Goal: Task Accomplishment & Management: Complete application form

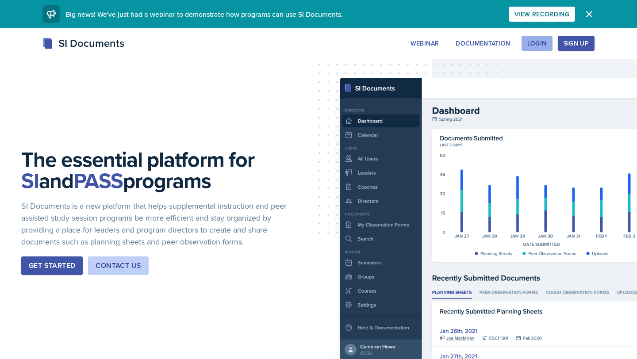
click at [546, 42] on div "Login" at bounding box center [536, 43] width 19 height 7
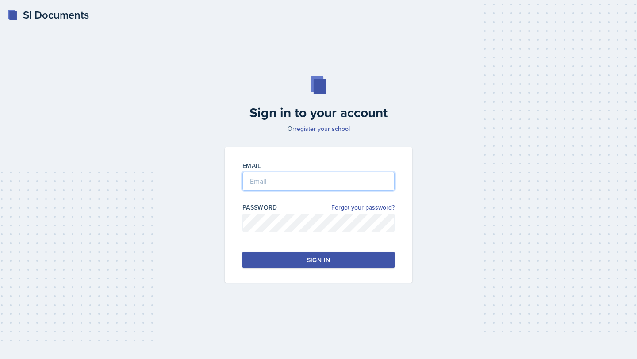
click at [303, 179] on input "email" at bounding box center [318, 181] width 152 height 19
type input "m"
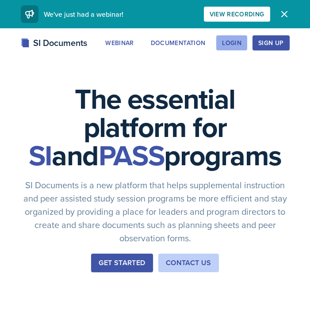
click at [235, 46] on div "Login" at bounding box center [231, 42] width 19 height 7
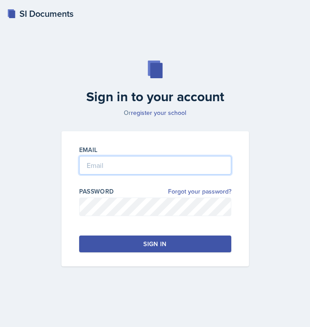
click at [92, 173] on input "email" at bounding box center [155, 165] width 152 height 19
type input "[EMAIL_ADDRESS][DOMAIN_NAME]"
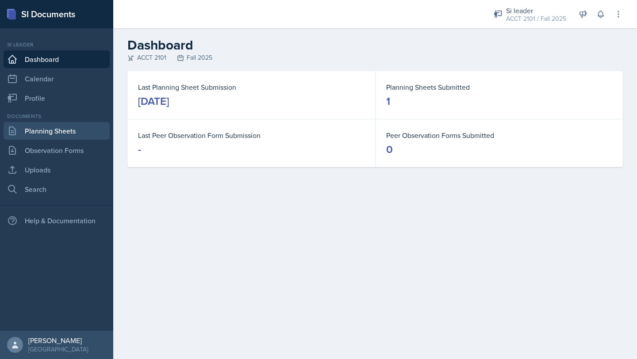
click at [64, 133] on link "Planning Sheets" at bounding box center [57, 131] width 106 height 18
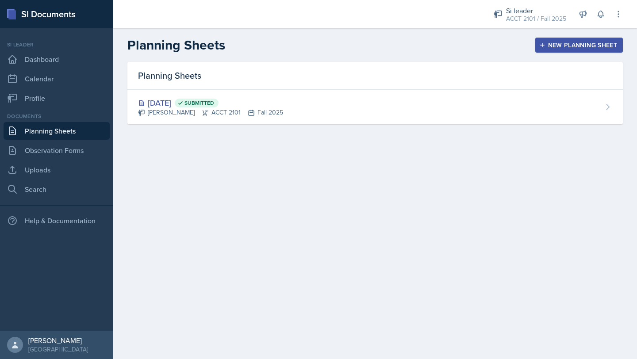
click at [310, 46] on div "New Planning Sheet" at bounding box center [579, 45] width 76 height 7
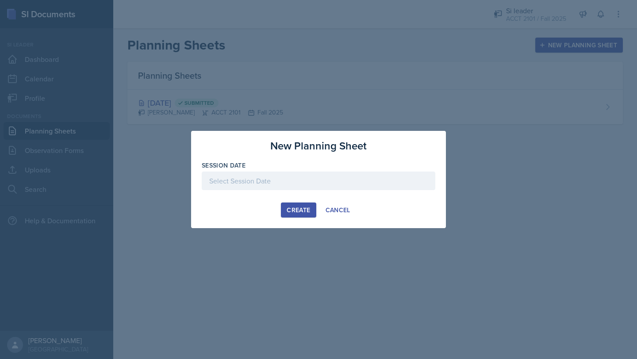
click at [267, 180] on div at bounding box center [319, 181] width 234 height 19
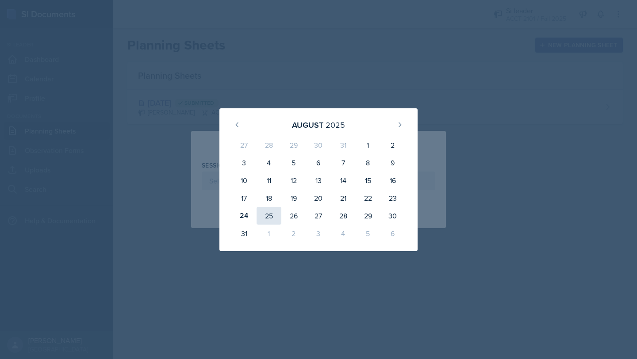
click at [271, 213] on div "25" at bounding box center [269, 216] width 25 height 18
type input "[DATE]"
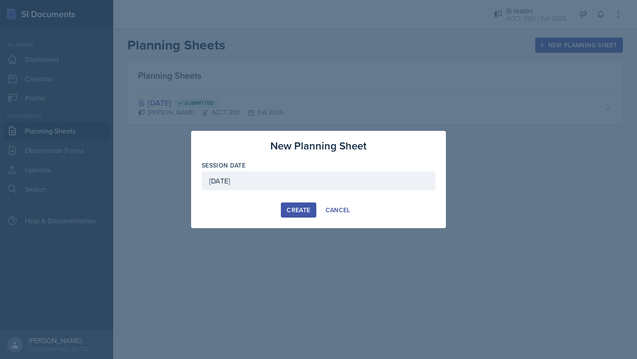
click at [298, 207] on div "Create" at bounding box center [298, 210] width 23 height 7
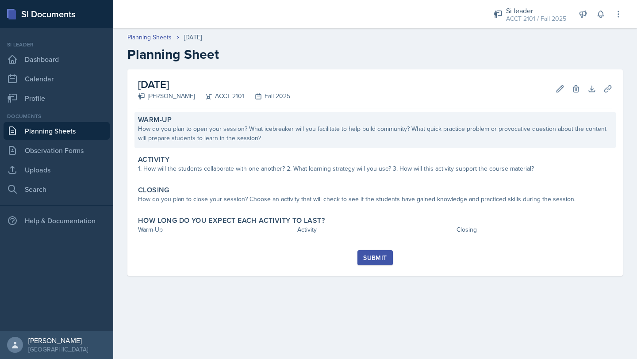
click at [277, 131] on div "How do you plan to open your session? What icebreaker will you facilitate to he…" at bounding box center [375, 133] width 474 height 19
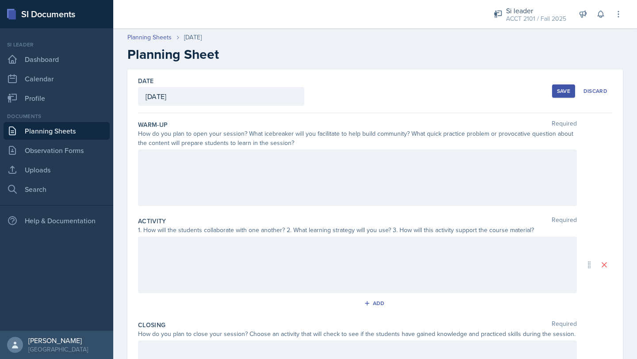
click at [239, 175] on div at bounding box center [357, 178] width 439 height 57
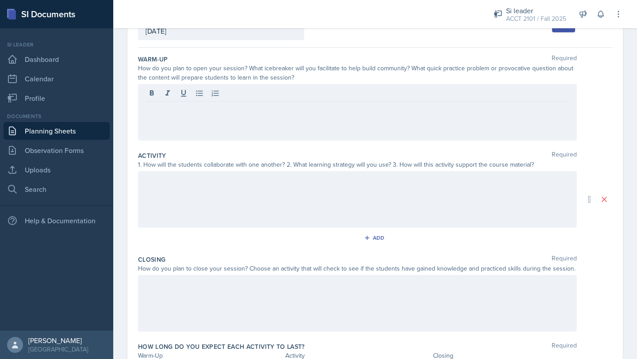
scroll to position [58, 0]
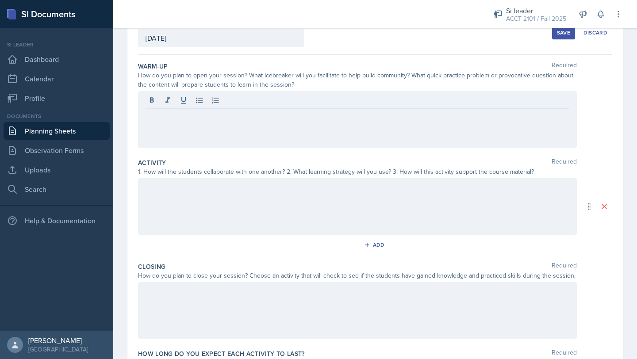
click at [187, 132] on div at bounding box center [357, 119] width 439 height 57
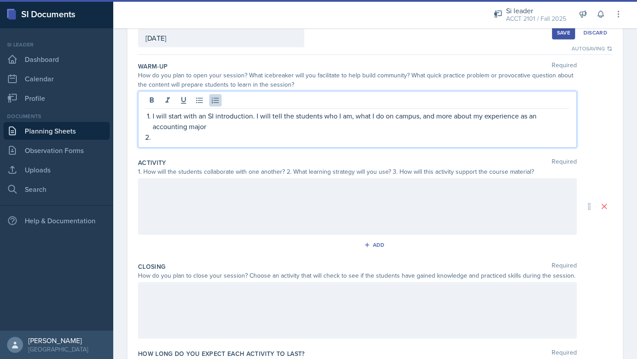
click at [207, 127] on p "I will start with an SI introduction. I will tell the students who I am, what I…" at bounding box center [361, 121] width 417 height 21
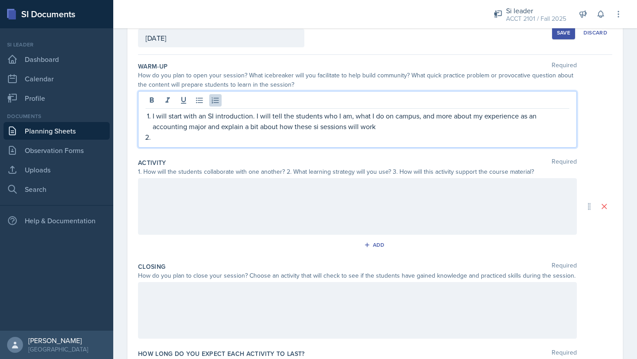
click at [187, 142] on p at bounding box center [361, 137] width 417 height 11
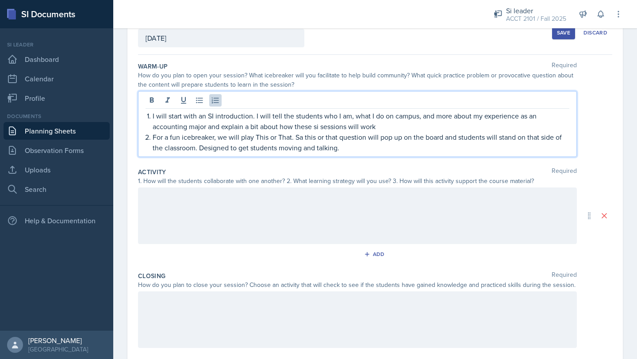
click at [180, 204] on div at bounding box center [357, 216] width 439 height 57
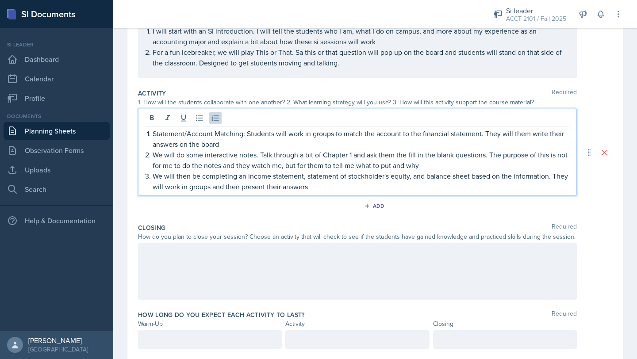
scroll to position [127, 0]
click at [181, 263] on div at bounding box center [357, 272] width 439 height 57
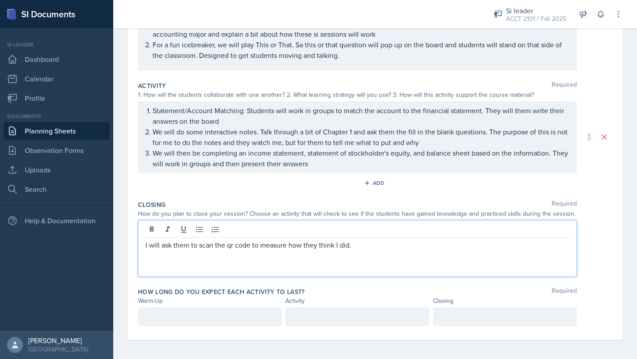
scroll to position [138, 0]
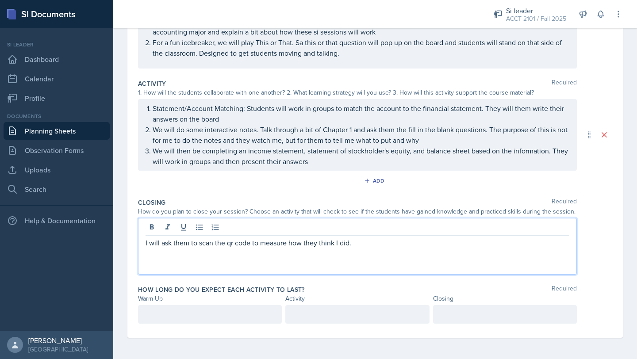
click at [190, 307] on div at bounding box center [210, 314] width 144 height 19
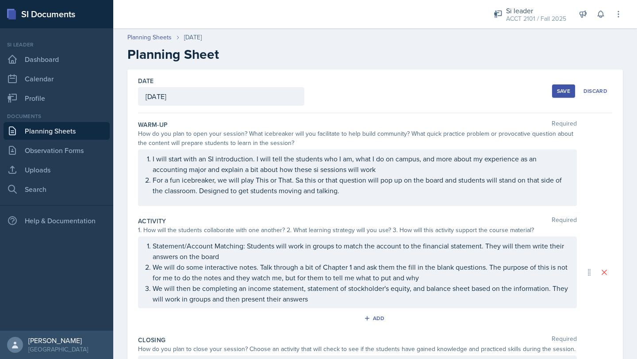
scroll to position [153, 0]
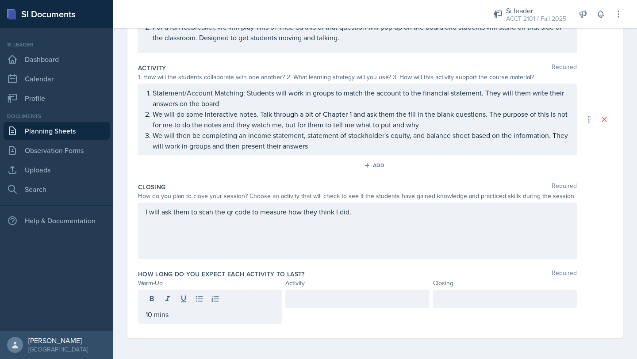
click at [310, 305] on div at bounding box center [357, 299] width 144 height 19
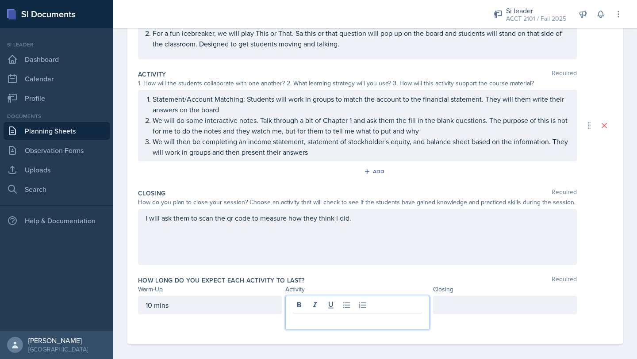
scroll to position [148, 0]
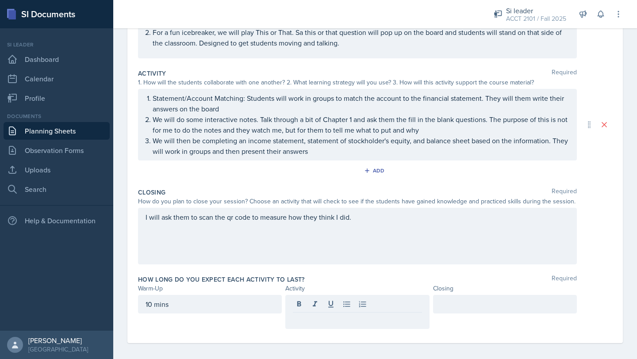
click at [310, 230] on div "I will ask them to scan the qr code to measure how they think I did." at bounding box center [357, 236] width 439 height 57
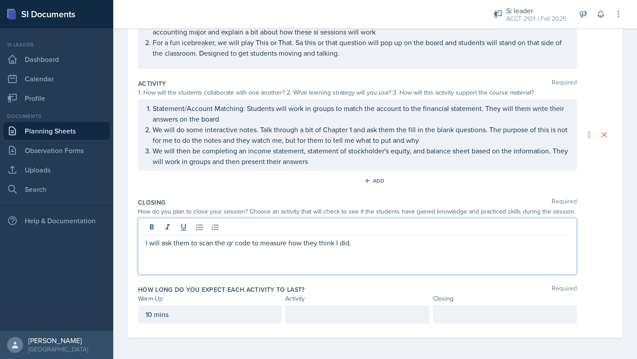
scroll to position [153, 0]
click at [310, 320] on div at bounding box center [357, 314] width 144 height 19
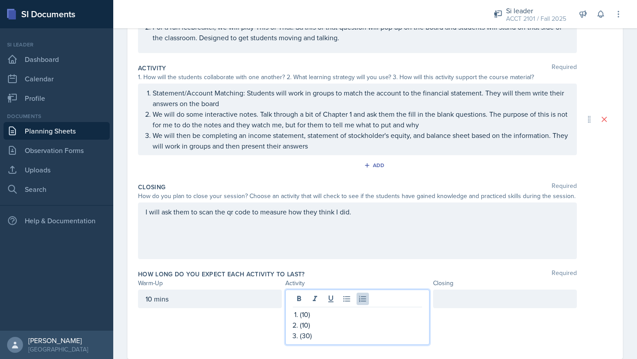
click at [307, 315] on p "(10)" at bounding box center [361, 314] width 122 height 11
click at [308, 324] on p "(10)" at bounding box center [361, 325] width 122 height 11
click at [310, 327] on p "(30)" at bounding box center [361, 335] width 122 height 11
click at [310, 306] on div at bounding box center [505, 299] width 144 height 19
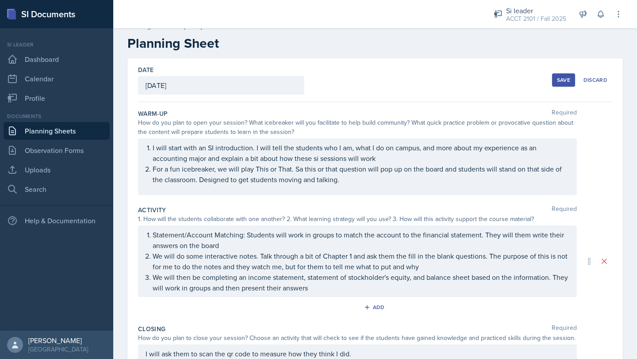
scroll to position [0, 0]
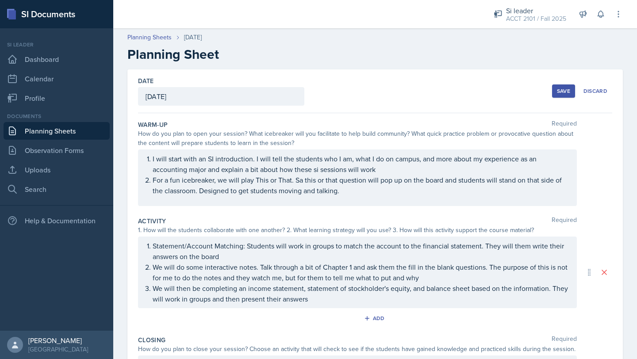
click at [310, 226] on div "1. How will the students collaborate with one another? 2. What learning strateg…" at bounding box center [357, 230] width 439 height 9
click at [310, 162] on div "I will start with an SI introduction. I will tell the students who I am, what I…" at bounding box center [375, 178] width 474 height 57
click at [310, 92] on div "Save" at bounding box center [563, 91] width 13 height 7
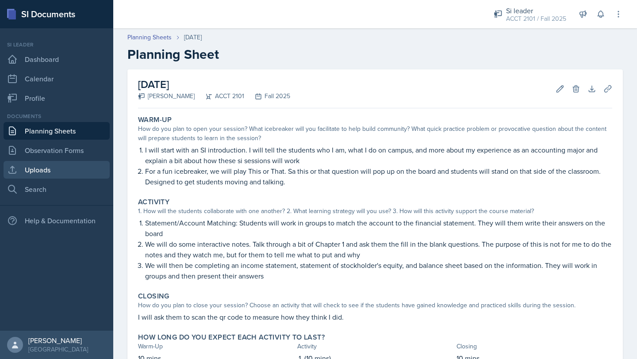
click at [37, 170] on link "Uploads" at bounding box center [57, 170] width 106 height 18
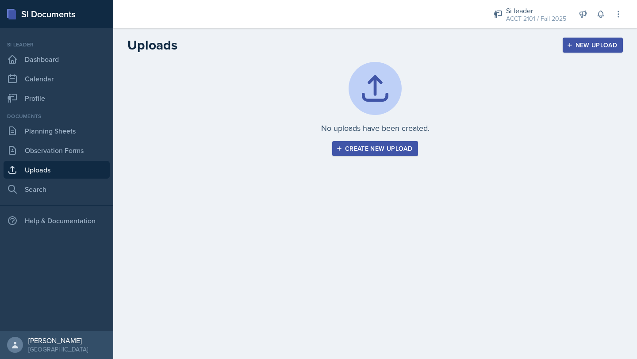
click at [310, 159] on div "No uploads have been created. Create new upload" at bounding box center [375, 119] width 524 height 115
click at [310, 147] on div "Create new upload" at bounding box center [375, 148] width 74 height 7
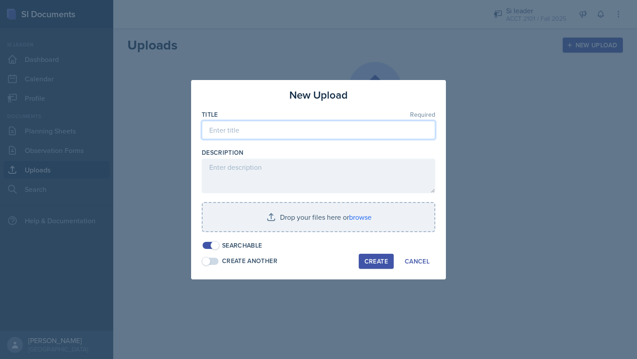
click at [310, 127] on input at bounding box center [319, 130] width 234 height 19
type input "[DATE]"
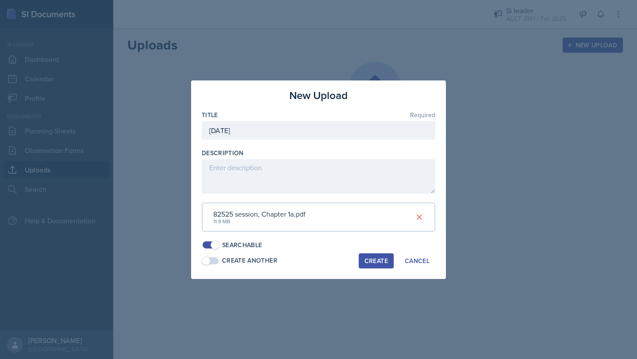
click at [310, 265] on button "Create" at bounding box center [376, 260] width 35 height 15
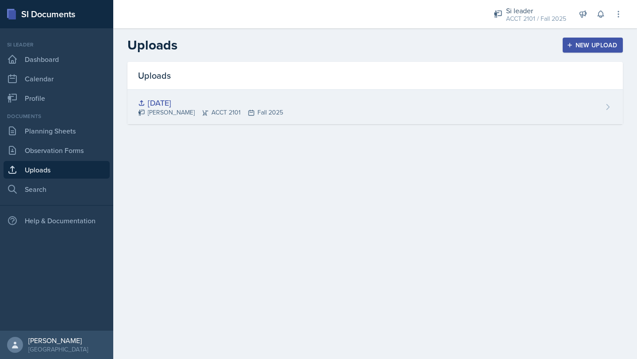
click at [310, 113] on div "[DATE] [PERSON_NAME] ACCT 2101 Fall 2025" at bounding box center [374, 107] width 495 height 35
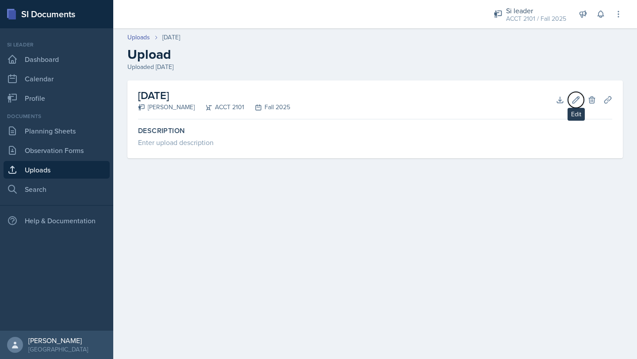
click at [310, 96] on icon at bounding box center [575, 100] width 9 height 9
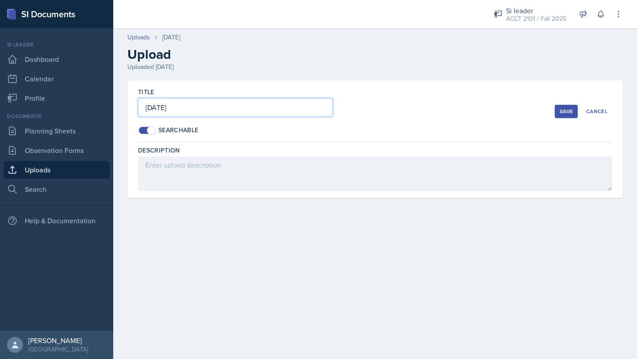
click at [211, 111] on input "[DATE]" at bounding box center [235, 107] width 195 height 19
type input "[DATE] slides (Ch 1a)"
click at [310, 111] on div "Save" at bounding box center [566, 111] width 13 height 7
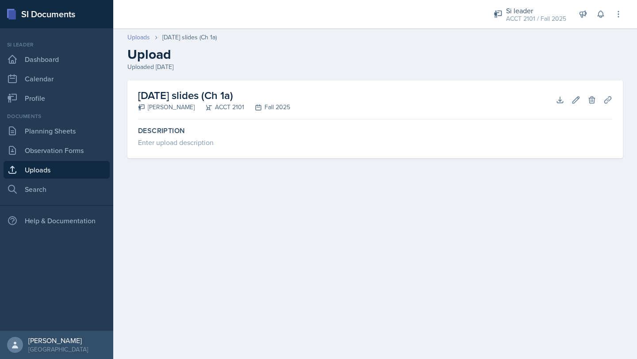
click at [137, 37] on link "Uploads" at bounding box center [138, 37] width 23 height 9
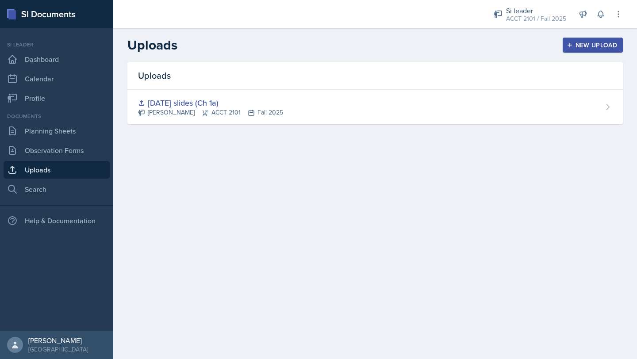
click at [310, 47] on div "New Upload" at bounding box center [592, 45] width 49 height 7
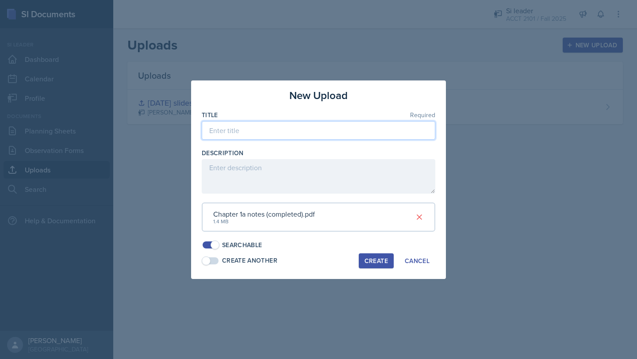
click at [296, 127] on input at bounding box center [319, 130] width 234 height 19
type input "C"
type input "[DATE] notes (completed)"
click at [310, 265] on div "Create" at bounding box center [375, 260] width 23 height 7
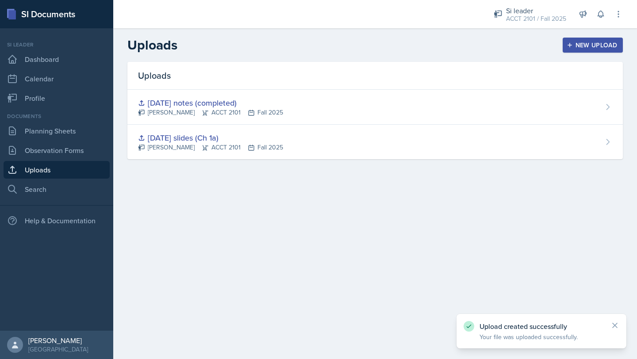
click at [310, 45] on div "New Upload" at bounding box center [592, 45] width 49 height 7
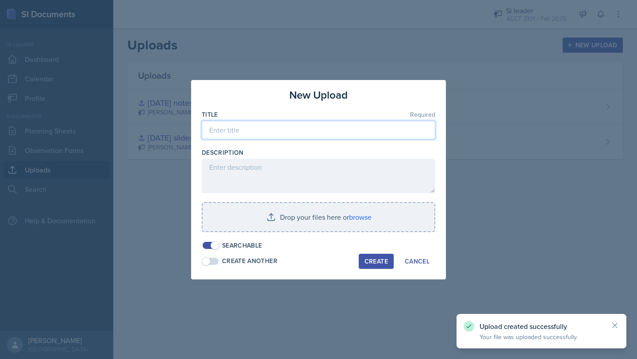
click at [310, 134] on input at bounding box center [319, 130] width 234 height 19
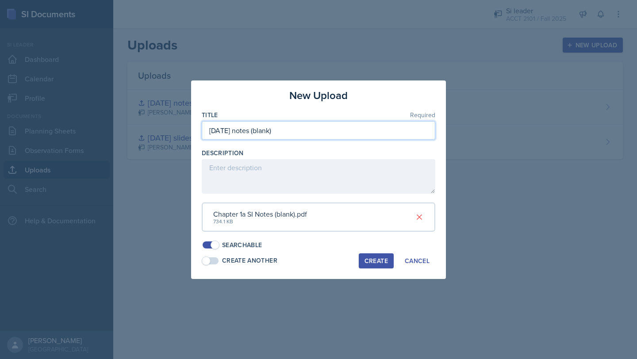
type input "[DATE] notes (blank)"
click at [310, 257] on div "Create" at bounding box center [375, 260] width 23 height 7
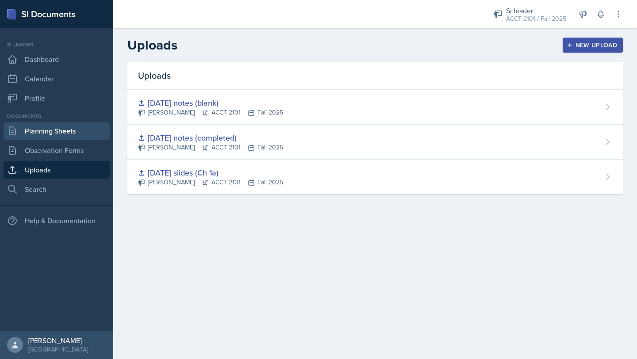
click at [61, 132] on link "Planning Sheets" at bounding box center [57, 131] width 106 height 18
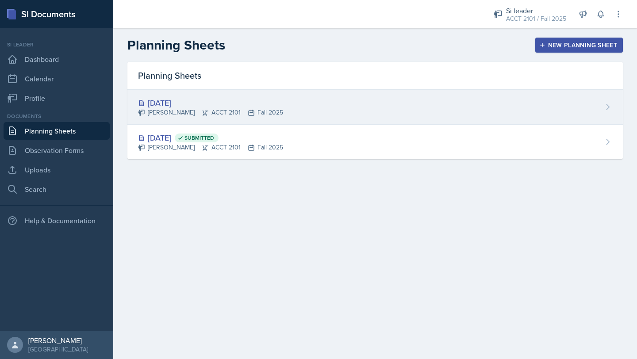
click at [232, 109] on div "[PERSON_NAME] ACCT 2101 Fall 2025" at bounding box center [210, 112] width 145 height 9
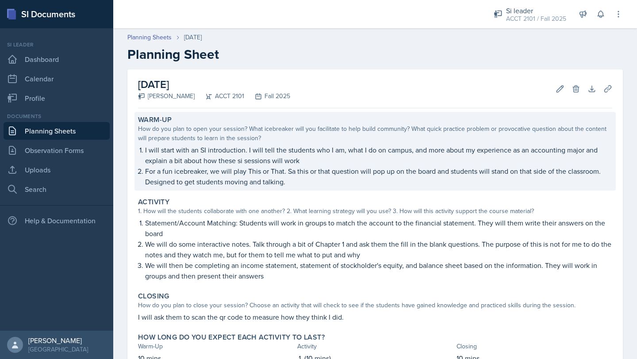
click at [182, 156] on p "I will start with an SI introduction. I will tell the students who I am, what I…" at bounding box center [378, 155] width 467 height 21
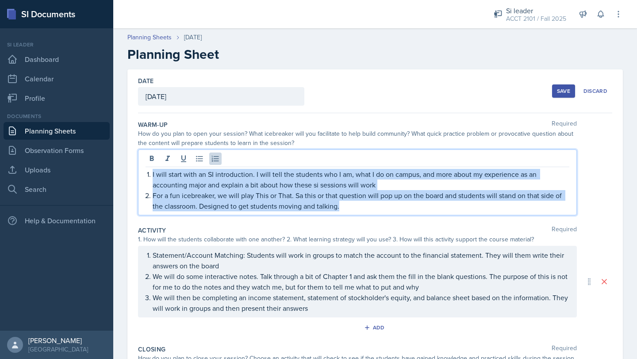
drag, startPoint x: 152, startPoint y: 157, endPoint x: 363, endPoint y: 210, distance: 217.6
click at [310, 210] on ol "I will start with an SI introduction. I will tell the students who I am, what I…" at bounding box center [361, 190] width 417 height 42
copy ol "I will start with an SI introduction. I will tell the students who I am, what I…"
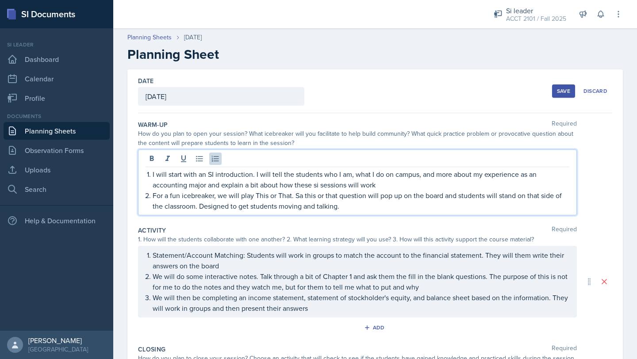
click at [310, 206] on p "For a fun icebreaker, we will play This or That. Sa this or that question will …" at bounding box center [361, 200] width 417 height 21
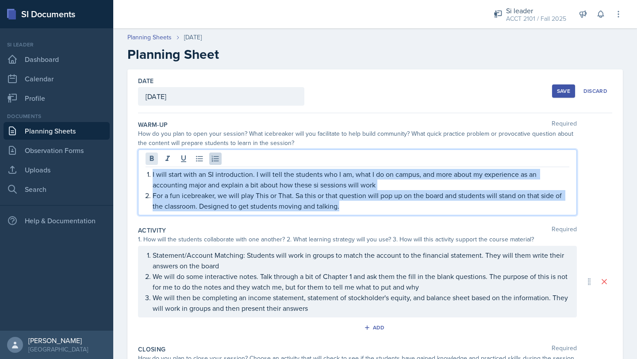
drag, startPoint x: 348, startPoint y: 206, endPoint x: 152, endPoint y: 164, distance: 200.8
click at [152, 164] on div "I will start with an SI introduction. I will tell the students who I am, what I…" at bounding box center [357, 183] width 439 height 66
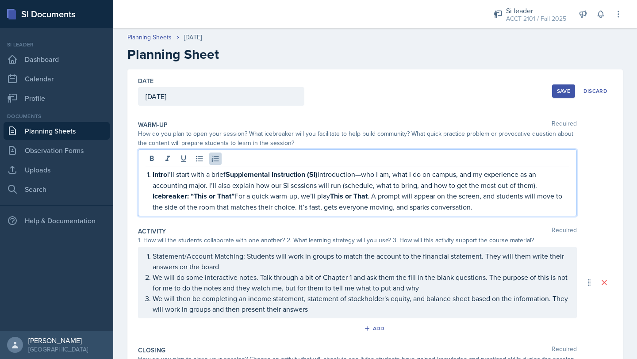
click at [310, 185] on p "Intro I’ll start with a brief Supplemental Instruction (SI) introduction—who I …" at bounding box center [361, 180] width 417 height 22
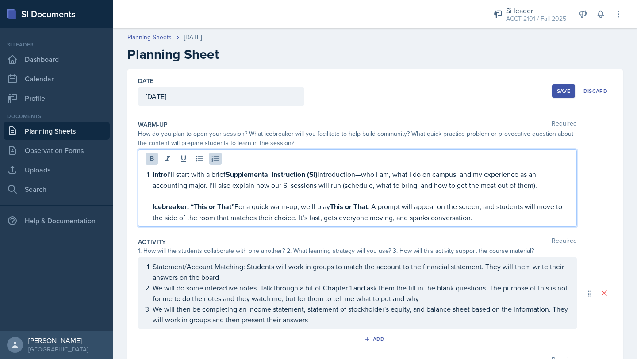
click at [153, 204] on strong "Icebreaker: “This or That”" at bounding box center [194, 207] width 82 height 10
click at [153, 174] on strong "Intro" at bounding box center [160, 174] width 15 height 10
click at [152, 186] on div "Intro I’ll start with a brief Supplemental Instruction (SI) introduction—who I …" at bounding box center [358, 196] width 424 height 54
click at [200, 192] on p at bounding box center [361, 196] width 417 height 11
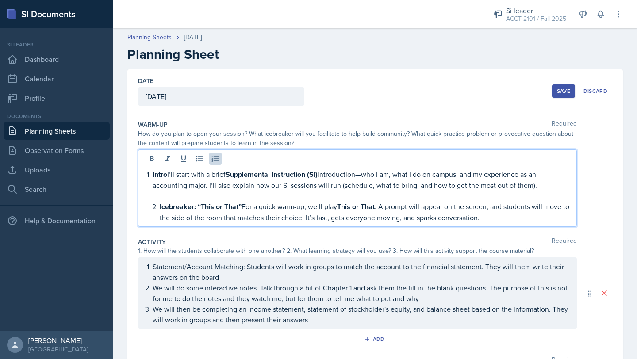
click at [222, 188] on p "Intro I’ll start with a brief Supplemental Instruction (SI) introduction—who I …" at bounding box center [361, 180] width 417 height 22
click at [173, 174] on p "Intro I’ll start with a brief Supplemental Instruction (SI) introduction—who I …" at bounding box center [361, 180] width 417 height 22
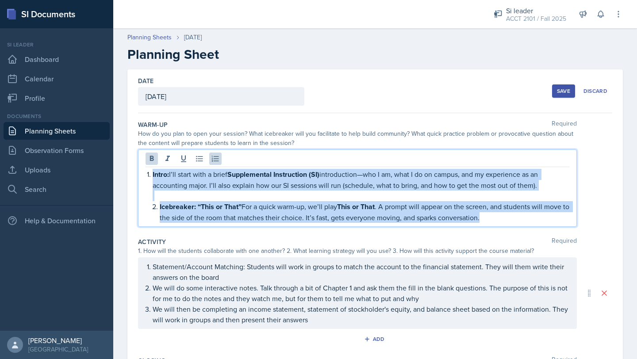
drag, startPoint x: 150, startPoint y: 175, endPoint x: 493, endPoint y: 222, distance: 346.4
click at [310, 222] on li "Intro: I’ll start with a brief Supplemental Instruction (SI) introduction—who I…" at bounding box center [361, 196] width 417 height 54
click at [310, 222] on p "Icebreaker: “This or That” For a quick warm-up, we’ll play This or That. A prom…" at bounding box center [365, 211] width 410 height 21
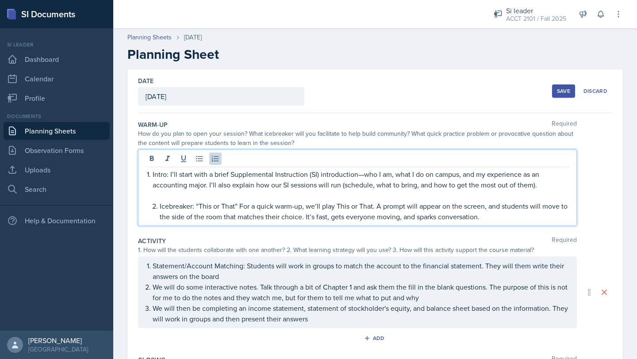
click at [310, 323] on p "We will then be completing an income statement, statement of stockholder's equi…" at bounding box center [361, 313] width 417 height 21
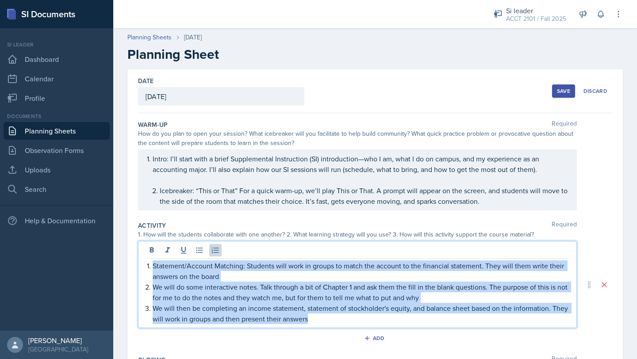
drag, startPoint x: 312, startPoint y: 323, endPoint x: 140, endPoint y: 259, distance: 183.4
click at [141, 259] on div "Statement/Account Matching: Students will work in groups to match the account t…" at bounding box center [357, 284] width 439 height 87
copy ol "Statement/Account Matching: Students will work in groups to match the account t…"
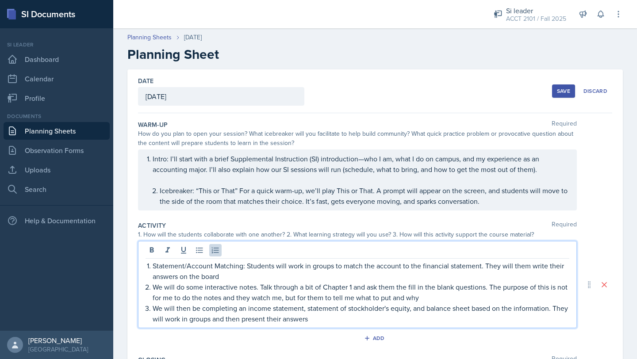
click at [310, 324] on p "We will then be completing an income statement, statement of stockholder's equi…" at bounding box center [361, 313] width 417 height 21
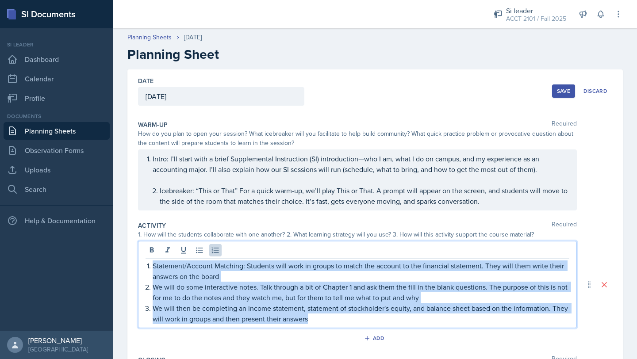
drag, startPoint x: 319, startPoint y: 324, endPoint x: 125, endPoint y: 264, distance: 203.2
click at [125, 266] on div "Date [DATE] [DATE] 27 28 29 30 31 1 2 3 4 5 6 7 8 9 10 11 12 13 14 15 16 17 18 …" at bounding box center [375, 303] width 524 height 468
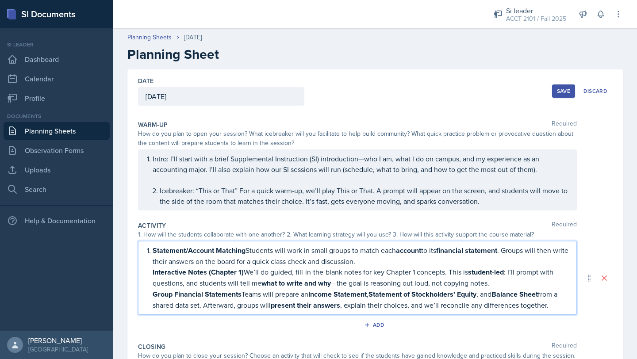
click at [310, 265] on p "Statement/Account Matching Students will work in small groups to match each acc…" at bounding box center [361, 256] width 417 height 22
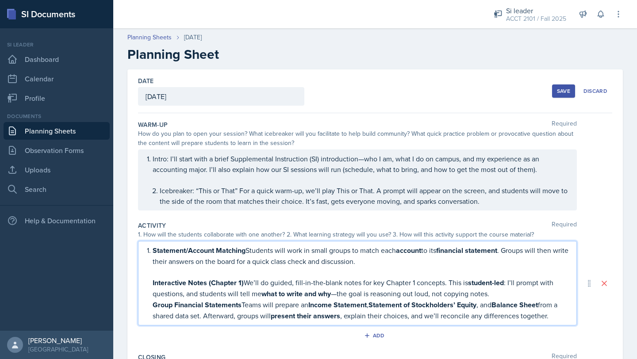
click at [153, 282] on strong "Interactive Notes (Chapter 1)" at bounding box center [198, 283] width 91 height 10
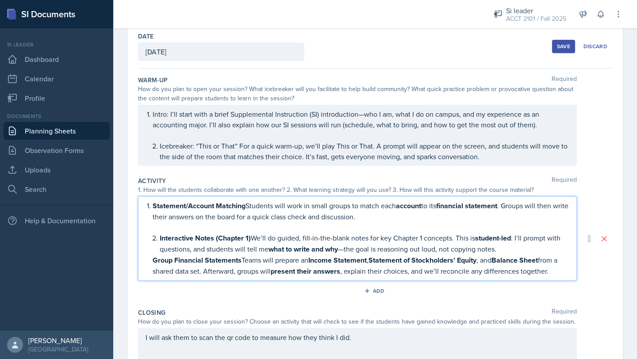
scroll to position [46, 0]
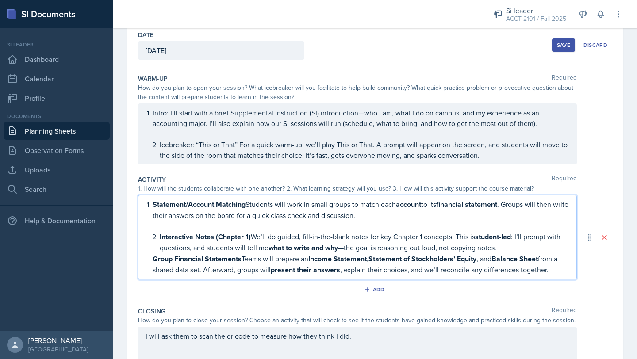
click at [310, 252] on p "Interactive Notes (Chapter 1) We’ll do guided, fill-in-the-blank notes for key …" at bounding box center [365, 242] width 410 height 22
click at [310, 249] on p "Interactive Notes (Chapter 1) We’ll do guided, fill-in-the-blank notes for key …" at bounding box center [365, 242] width 410 height 22
click at [150, 262] on div "Statement/Account Matching Students will work in small groups to match each acc…" at bounding box center [358, 237] width 424 height 77
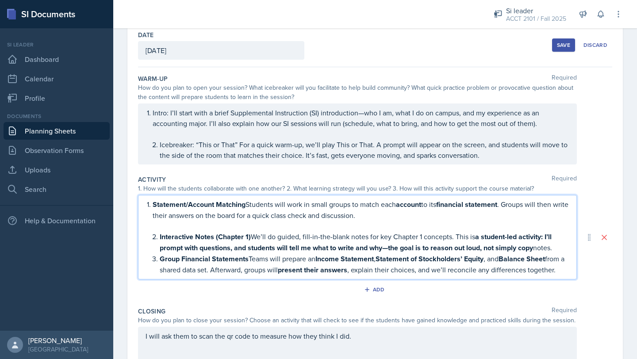
click at [310, 248] on p "Interactive Notes (Chapter 1) We’ll do guided, fill-in-the-blank notes for key …" at bounding box center [365, 242] width 410 height 22
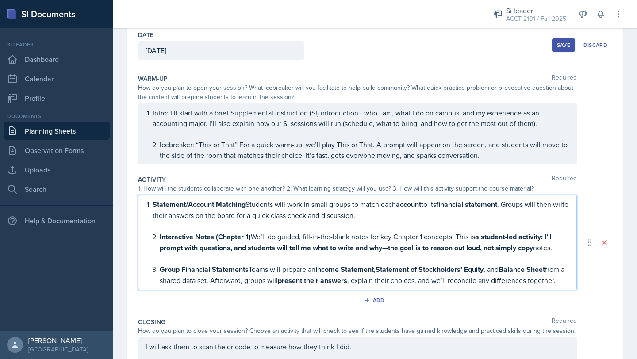
click at [146, 232] on div "Statement/Account Matching Students will work in small groups to match each acc…" at bounding box center [358, 242] width 424 height 87
click at [194, 286] on p "Group Financial Statements Teams will prepare an Income Statement , Statement o…" at bounding box center [365, 275] width 410 height 22
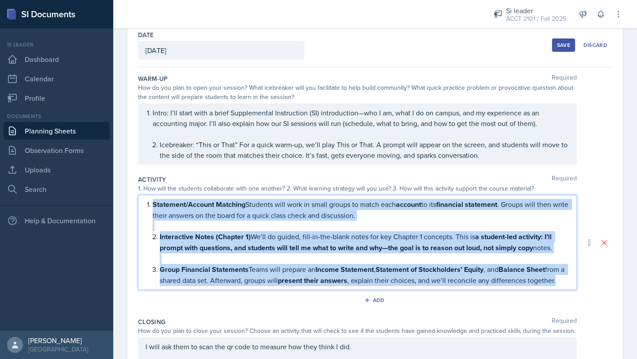
drag, startPoint x: 195, startPoint y: 290, endPoint x: 125, endPoint y: 201, distance: 113.1
click at [125, 201] on div "Date [DATE] [DATE] 27 28 29 30 31 1 2 3 4 5 6 7 8 9 10 11 12 13 14 15 16 17 18 …" at bounding box center [375, 261] width 524 height 476
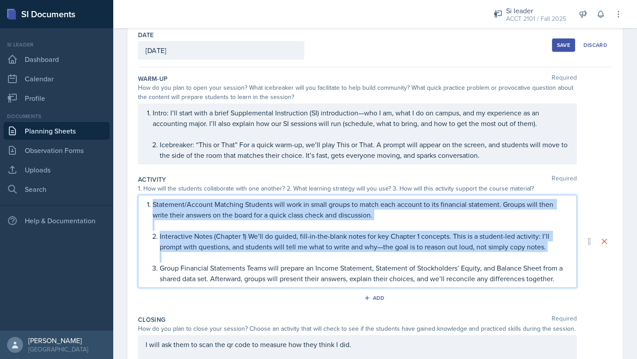
click at [310, 262] on p at bounding box center [365, 257] width 410 height 11
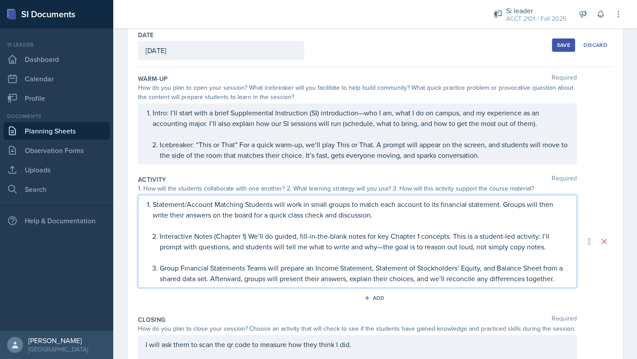
click at [310, 243] on p "Interactive Notes (Chapter 1) We’ll do guided, fill-in-the-blank notes for key …" at bounding box center [365, 241] width 410 height 21
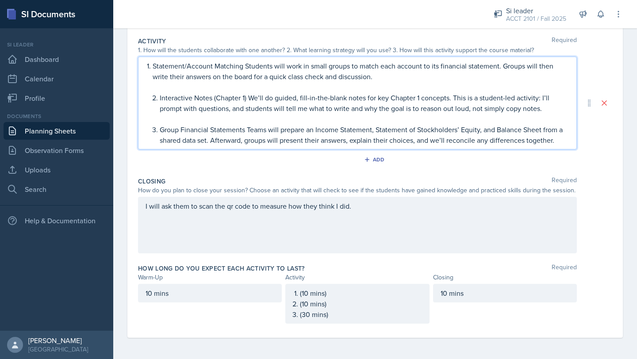
click at [277, 203] on div "I will ask them to scan the qr code to measure how they think I did." at bounding box center [357, 225] width 439 height 57
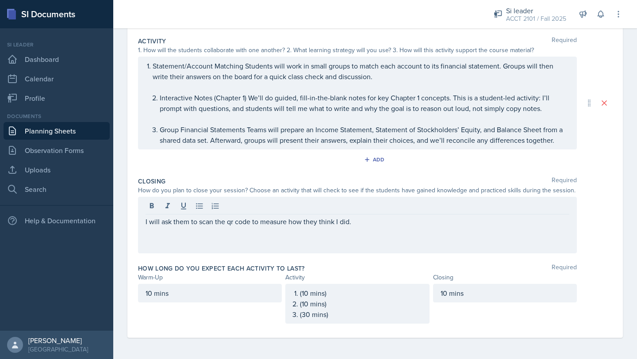
click at [277, 203] on div at bounding box center [358, 207] width 424 height 15
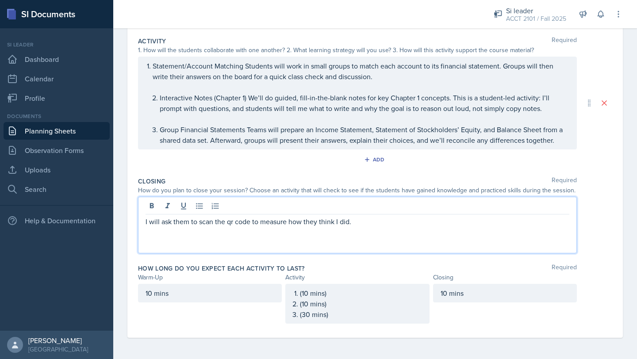
click at [280, 224] on p "I will ask them to scan the qr code to measure how they think I did." at bounding box center [358, 221] width 424 height 11
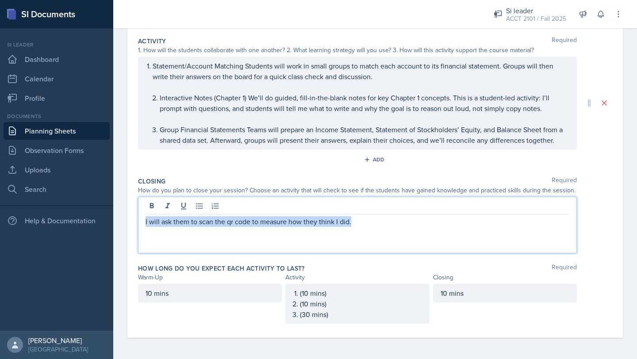
click at [280, 224] on p "I will ask them to scan the qr code to measure how they think I did." at bounding box center [358, 221] width 424 height 11
copy p "I will ask them to scan the qr code to measure how they think I did."
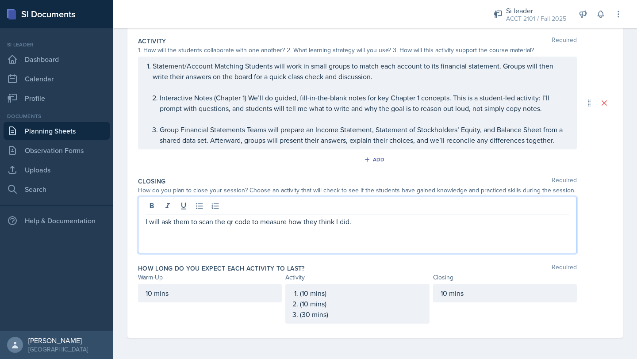
click at [310, 226] on p "I will ask them to scan the qr code to measure how they think I did." at bounding box center [358, 221] width 424 height 11
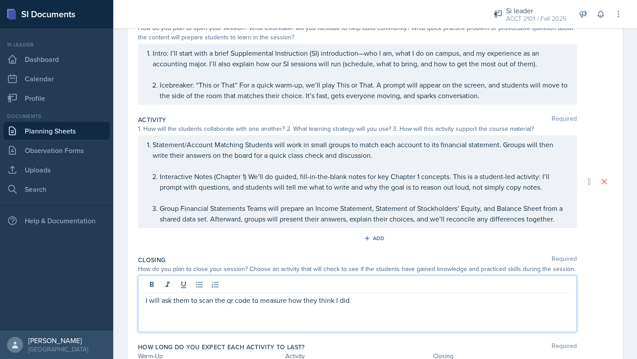
scroll to position [0, 0]
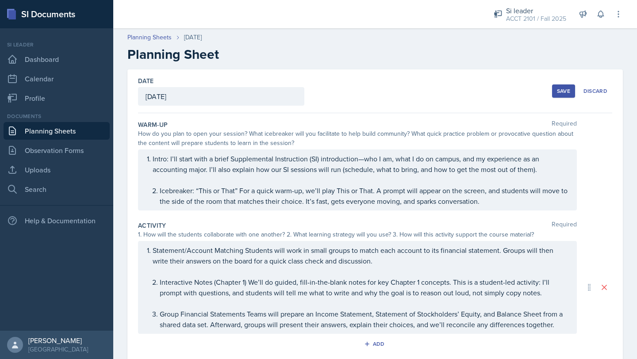
click at [310, 88] on div "Save" at bounding box center [563, 91] width 13 height 7
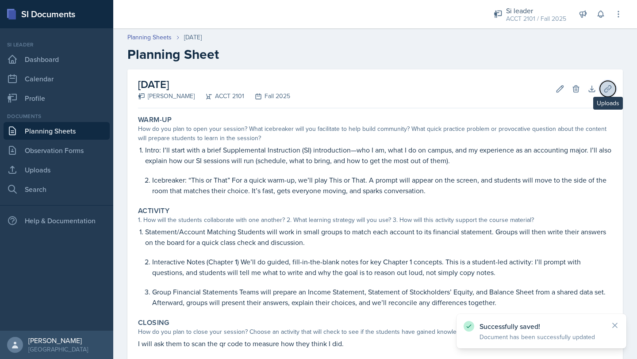
click at [310, 91] on icon at bounding box center [607, 88] width 9 height 9
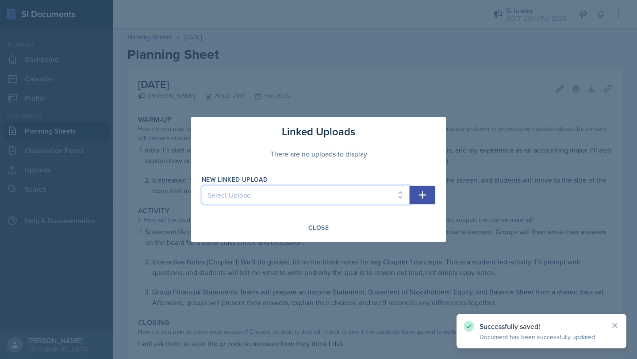
click at [310, 196] on select "Select Upload [DATE] slides (Ch 1a) [DATE] notes (completed) [DATE] notes (blan…" at bounding box center [306, 195] width 208 height 19
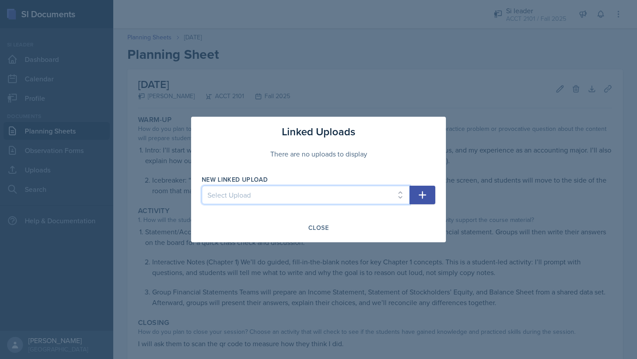
select select "4d73392c-7b21-4d59-9500-0b9b16541206"
click at [310, 192] on button "button" at bounding box center [423, 195] width 26 height 19
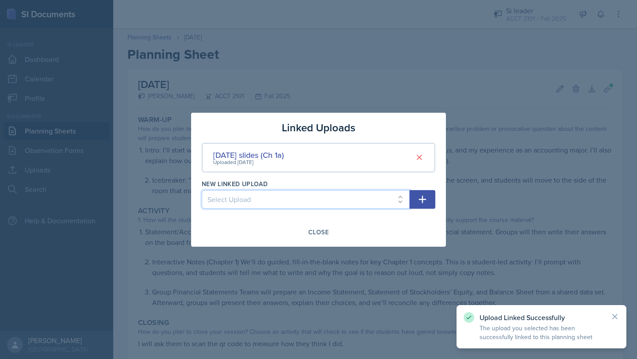
click at [310, 202] on select "Select Upload [DATE] notes (completed) [DATE] notes (blank)" at bounding box center [306, 199] width 208 height 19
select select "63376db7-fa4d-4e53-8df0-19346528d81e"
click at [310, 198] on icon "button" at bounding box center [422, 199] width 11 height 11
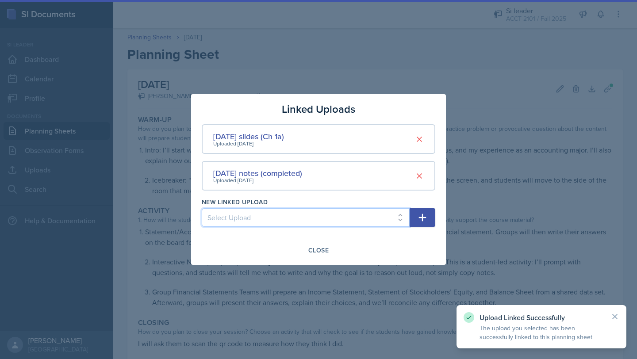
click at [310, 217] on select "Select Upload [DATE] notes (blank)" at bounding box center [306, 217] width 208 height 19
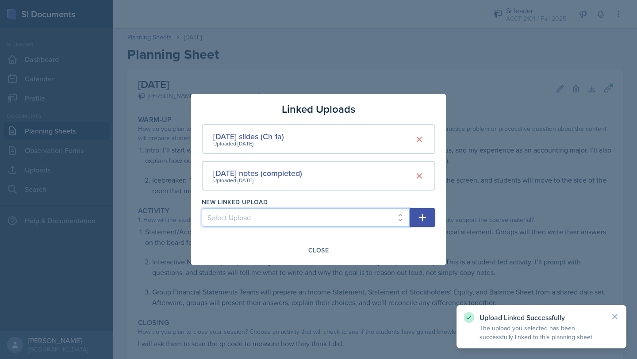
select select "50ad4e52-20b3-47bc-994f-7154f7f638c6"
click at [310, 220] on icon "button" at bounding box center [422, 217] width 11 height 11
select select
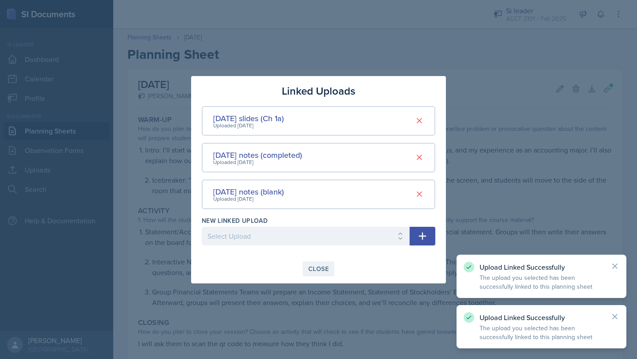
click at [310, 271] on div "Close" at bounding box center [318, 268] width 20 height 7
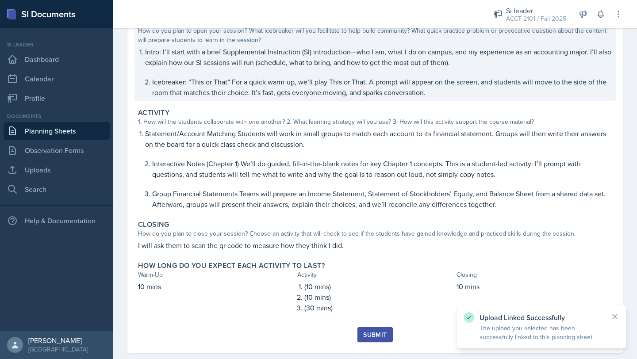
scroll to position [113, 0]
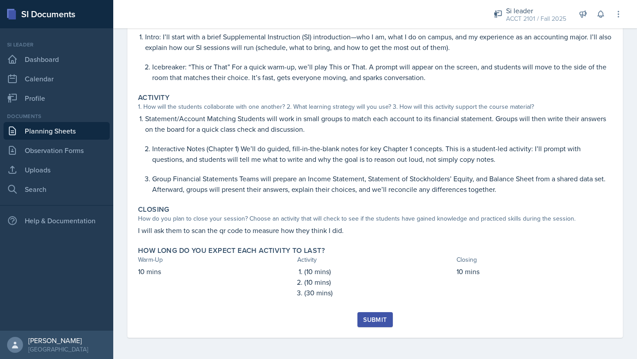
click at [310, 316] on div "Submit" at bounding box center [374, 319] width 23 height 7
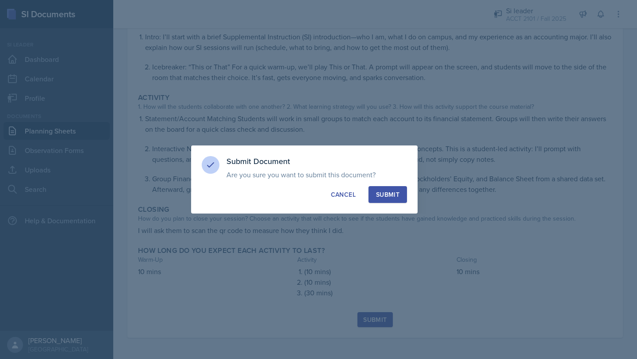
click at [310, 197] on div "Submit" at bounding box center [387, 194] width 23 height 9
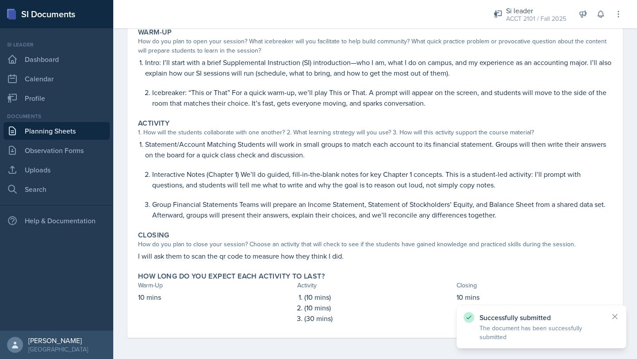
scroll to position [0, 0]
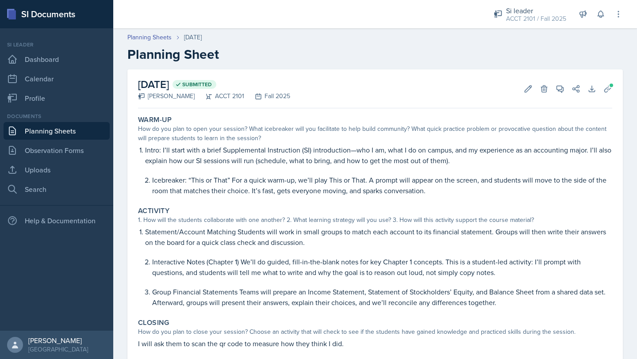
click at [69, 134] on link "Planning Sheets" at bounding box center [57, 131] width 106 height 18
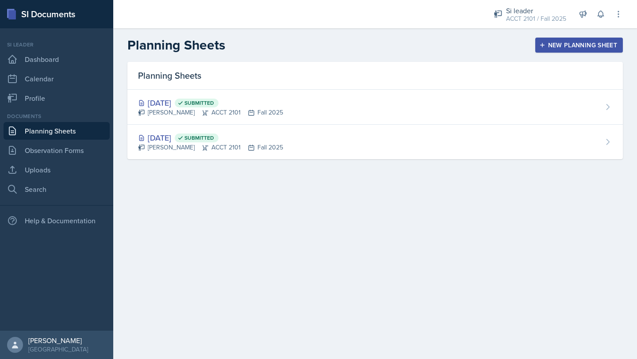
click at [310, 45] on div "New Planning Sheet" at bounding box center [579, 45] width 76 height 7
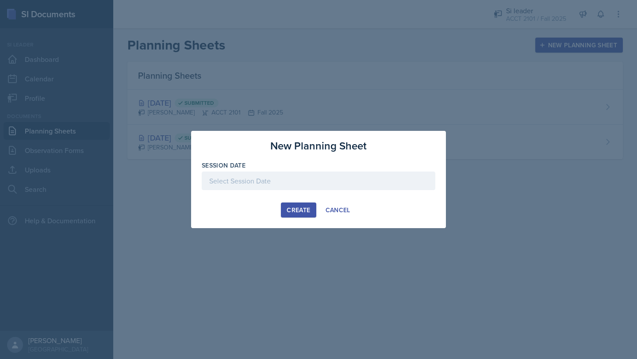
click at [303, 174] on div at bounding box center [319, 181] width 234 height 19
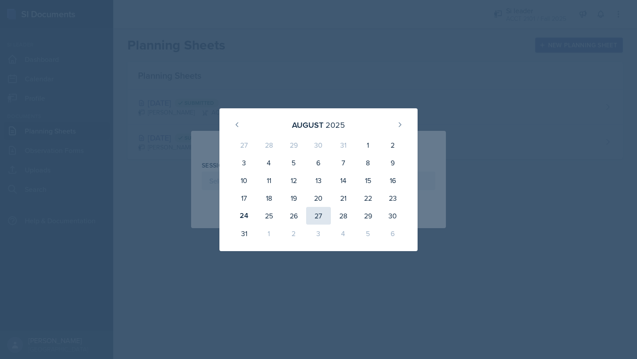
click at [310, 218] on div "27" at bounding box center [318, 216] width 25 height 18
type input "[DATE]"
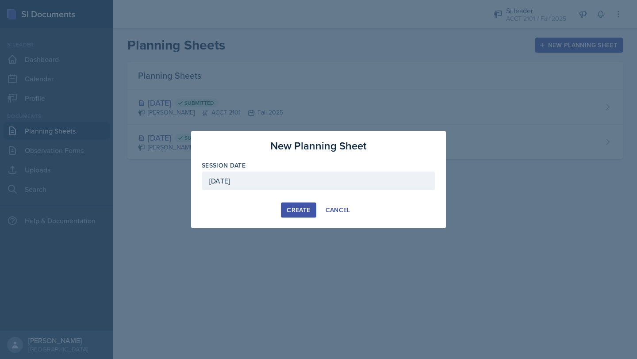
click at [294, 216] on button "Create" at bounding box center [298, 210] width 35 height 15
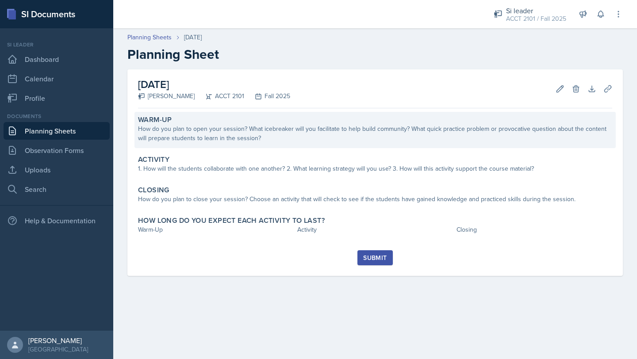
click at [310, 138] on div "How do you plan to open your session? What icebreaker will you facilitate to he…" at bounding box center [375, 133] width 474 height 19
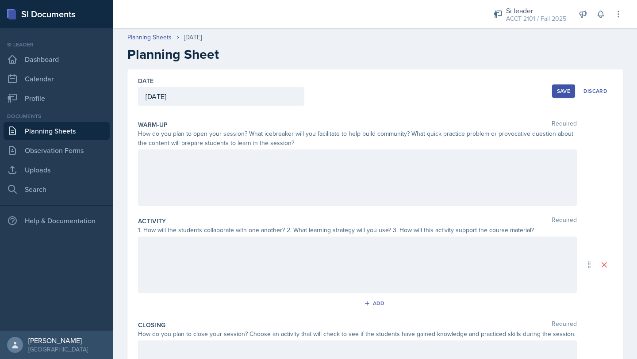
click at [287, 172] on div at bounding box center [357, 178] width 439 height 57
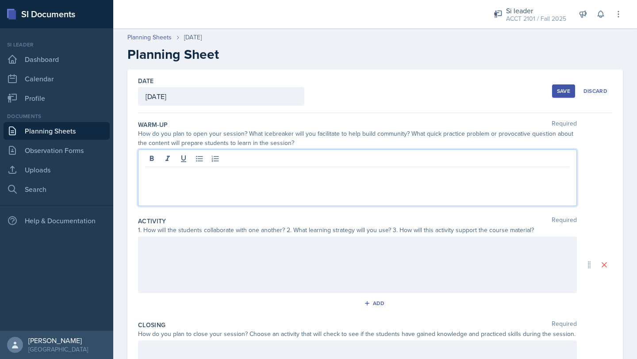
click at [65, 135] on link "Planning Sheets" at bounding box center [57, 131] width 106 height 18
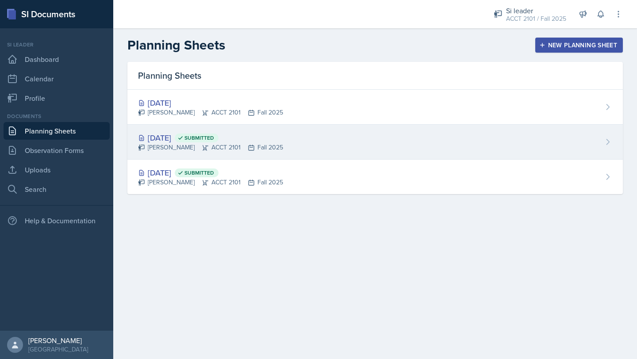
click at [310, 146] on icon at bounding box center [607, 142] width 9 height 9
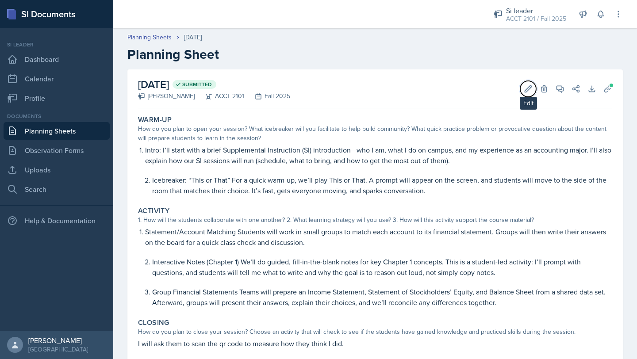
click at [310, 84] on icon at bounding box center [528, 88] width 9 height 9
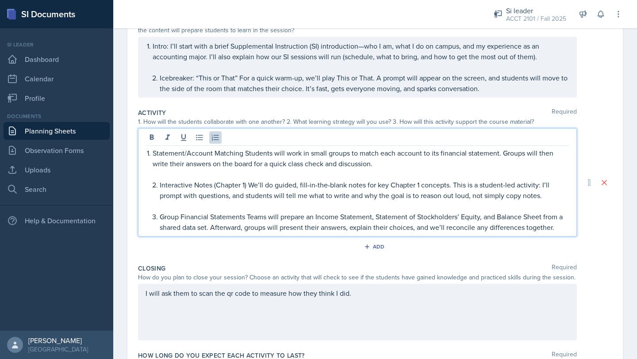
scroll to position [128, 0]
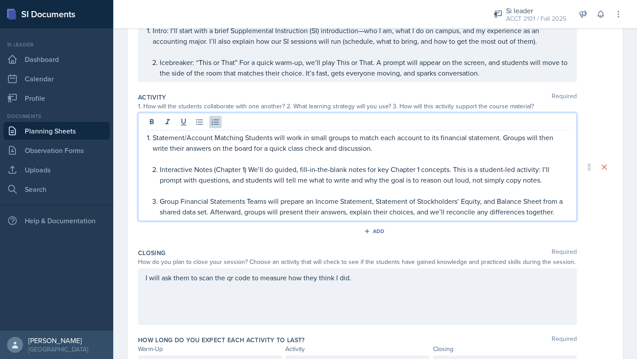
click at [310, 213] on p "Group Financial Statements Teams will prepare an Income Statement, Statement of…" at bounding box center [365, 206] width 410 height 21
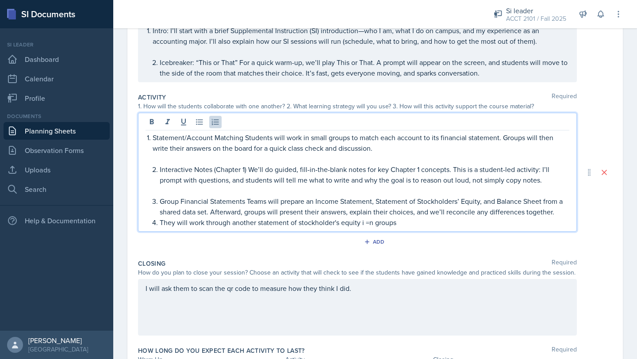
click at [310, 222] on p "They will work through another statement of stockholder's equity i =n groups" at bounding box center [365, 222] width 410 height 11
click at [310, 223] on p "They will work through another statement of stockholder's equity in groups" at bounding box center [365, 222] width 410 height 11
click at [310, 215] on p "Group Financial Statements Teams will prepare an Income Statement, Statement of…" at bounding box center [365, 206] width 410 height 21
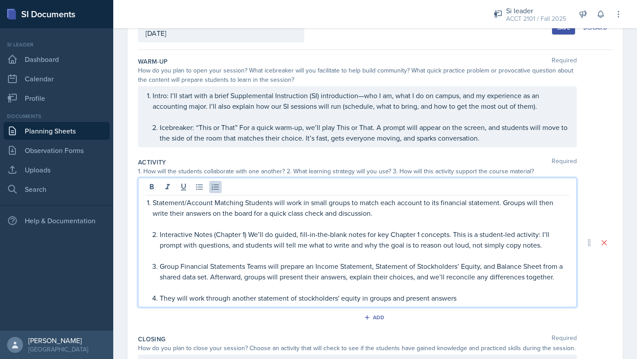
scroll to position [221, 0]
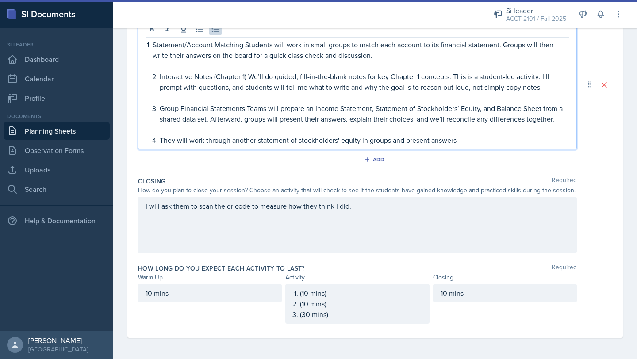
click at [305, 315] on ol "(10 mins) (10 mins) (30 mins)" at bounding box center [361, 304] width 122 height 32
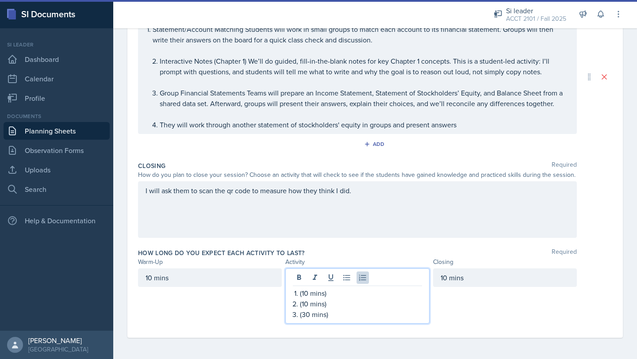
scroll to position [206, 0]
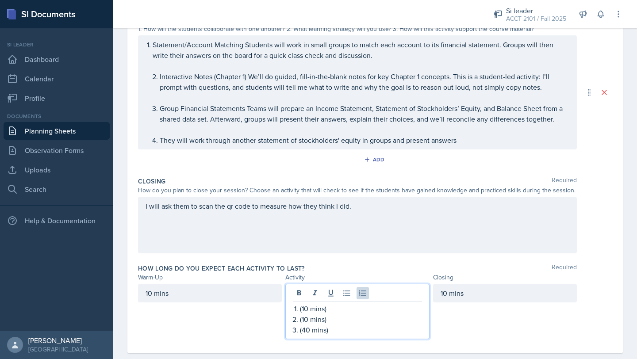
click at [310, 219] on div "Date [DATE] [DATE] 27 28 29 30 31 1 2 3 4 5 6 7 8 9 10 11 12 13 14 15 16 17 18 …" at bounding box center [374, 109] width 495 height 490
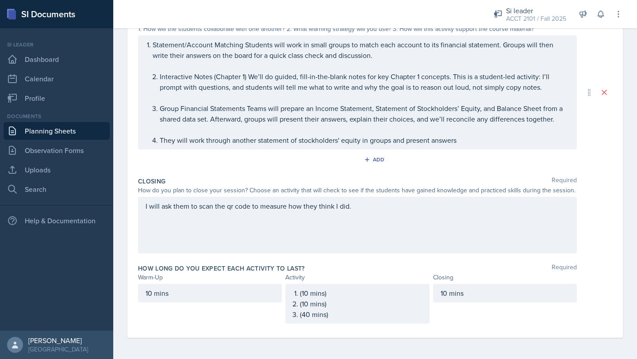
click at [310, 179] on div "Closing Required" at bounding box center [375, 181] width 474 height 9
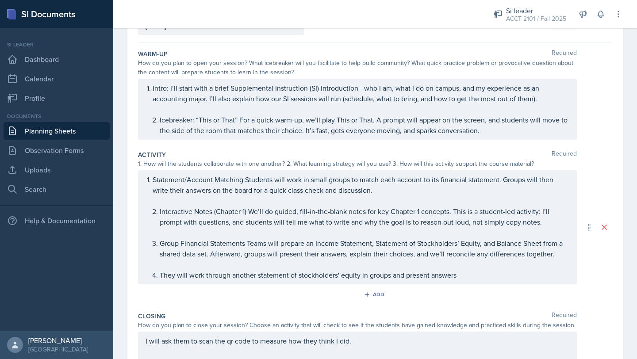
scroll to position [0, 0]
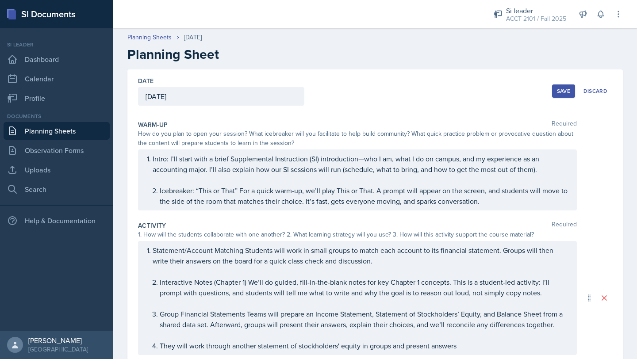
click at [310, 85] on button "Save" at bounding box center [563, 90] width 23 height 13
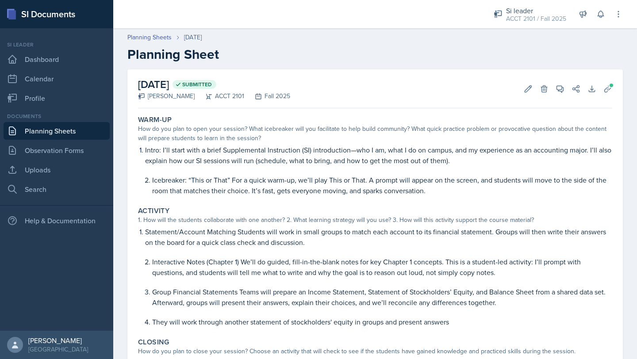
click at [96, 126] on link "Planning Sheets" at bounding box center [57, 131] width 106 height 18
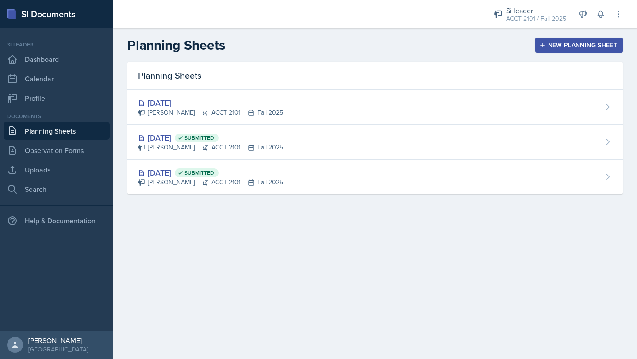
click at [310, 44] on div "New Planning Sheet" at bounding box center [579, 45] width 76 height 7
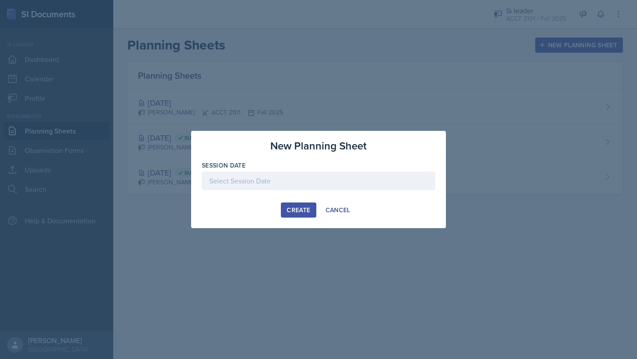
click at [310, 171] on div "Session Date" at bounding box center [319, 180] width 234 height 38
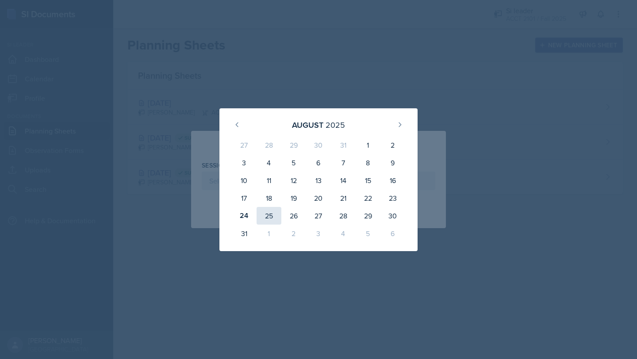
click at [266, 218] on div "25" at bounding box center [269, 216] width 25 height 18
type input "[DATE]"
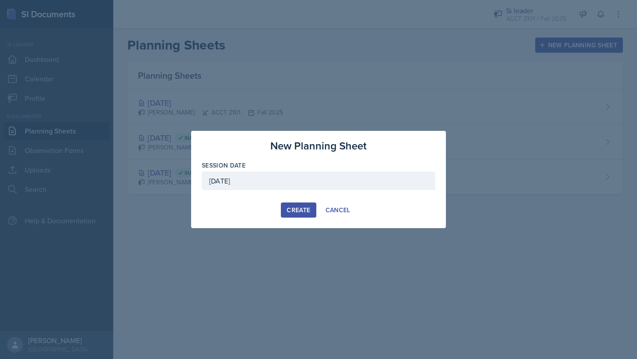
click at [310, 104] on div at bounding box center [318, 179] width 637 height 359
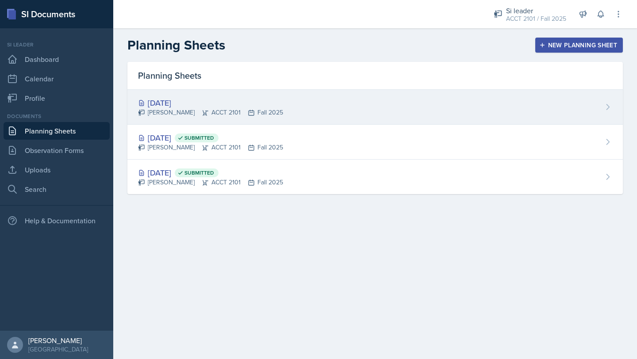
click at [310, 114] on div "[DATE] [PERSON_NAME] ACCT 2101 Fall 2025" at bounding box center [374, 107] width 495 height 35
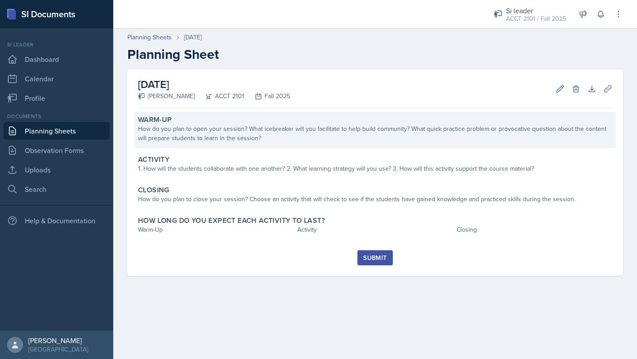
click at [218, 138] on div "How do you plan to open your session? What icebreaker will you facilitate to he…" at bounding box center [375, 133] width 474 height 19
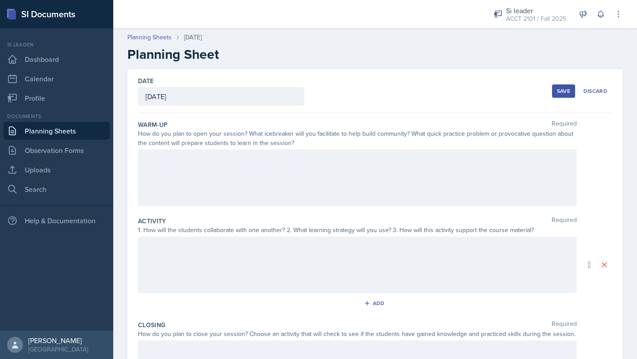
click at [228, 165] on div at bounding box center [357, 178] width 439 height 57
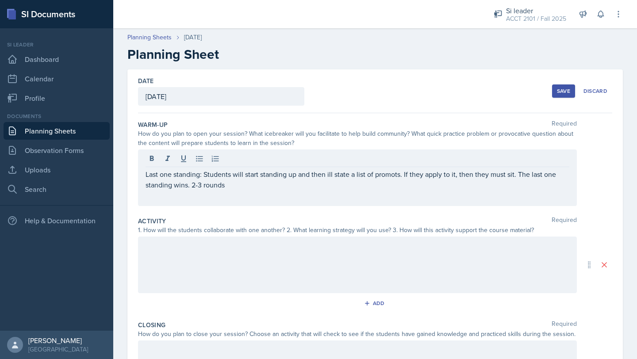
click at [218, 260] on div at bounding box center [357, 265] width 439 height 57
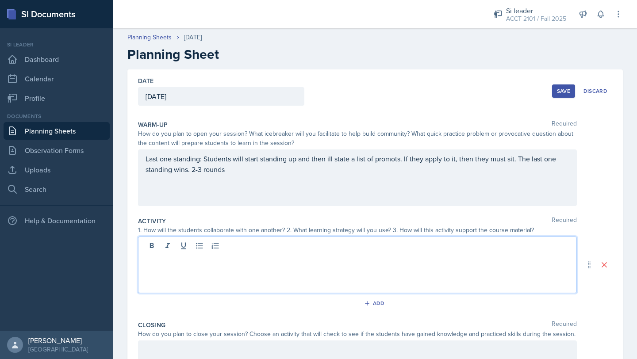
click at [145, 157] on div "Last one standing: Students will start standing up and then ill state a list of…" at bounding box center [357, 178] width 439 height 57
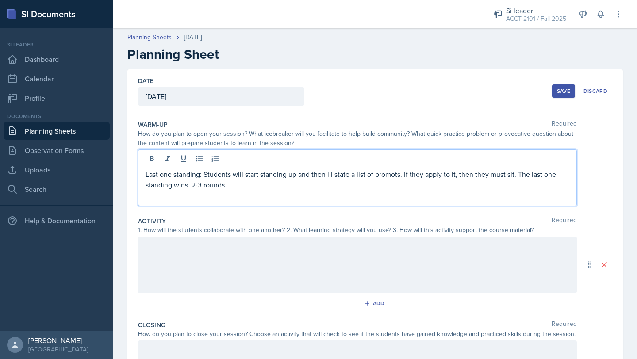
click at [144, 171] on div "Last one standing: Students will start standing up and then ill state a list of…" at bounding box center [357, 178] width 439 height 57
click at [152, 181] on p "Last one standing: Students will start standing up and then ill state a list of…" at bounding box center [358, 179] width 424 height 21
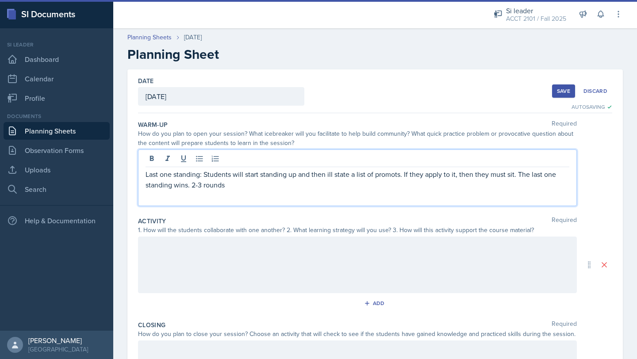
click at [149, 175] on p "Last one standing: Students will start standing up and then ill state a list of…" at bounding box center [358, 179] width 424 height 21
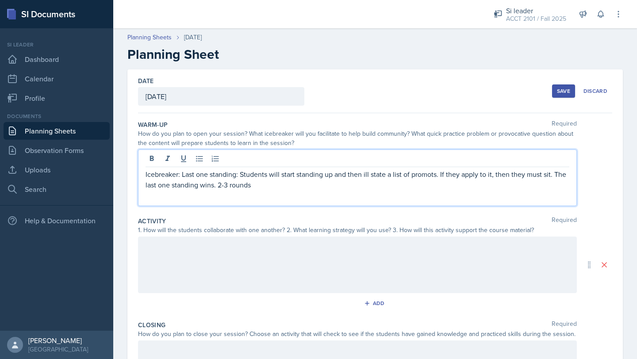
click at [246, 182] on p "Icebreaker: Last one standing: Students will start standing up and then ill sta…" at bounding box center [358, 179] width 424 height 21
click at [257, 181] on p "Icebreaker: Last one standing: Students will start standing up and then ill sta…" at bounding box center [358, 179] width 424 height 21
click at [284, 186] on p "Icebreaker: Last one standing: Students will start standing up and then ill sta…" at bounding box center [358, 179] width 424 height 21
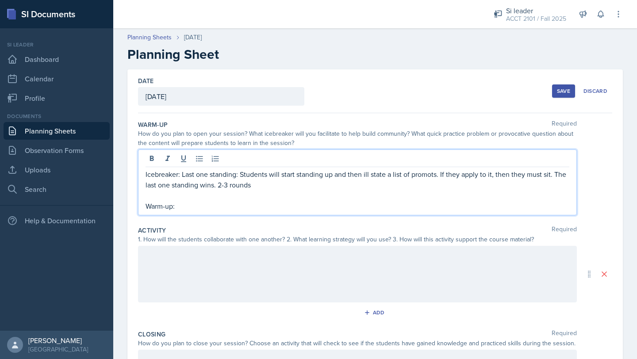
click at [198, 207] on p "Warm-up:" at bounding box center [358, 206] width 424 height 11
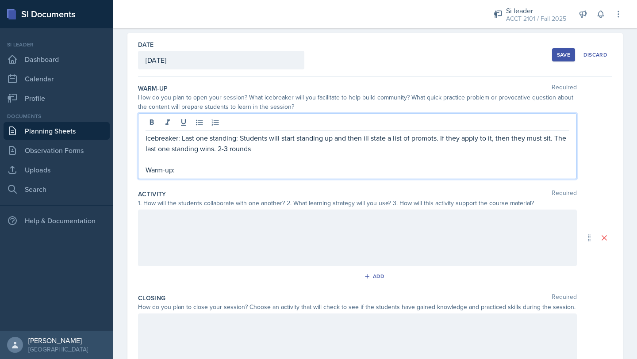
scroll to position [39, 0]
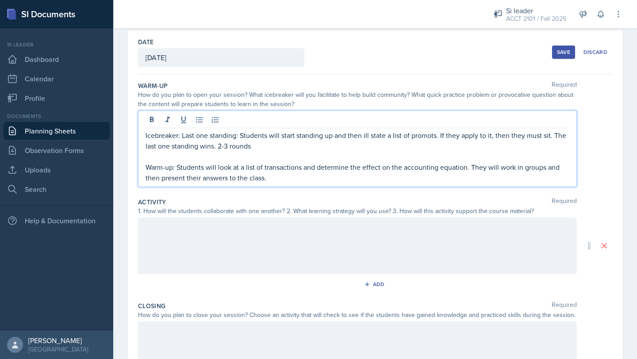
click at [199, 249] on div at bounding box center [357, 246] width 439 height 57
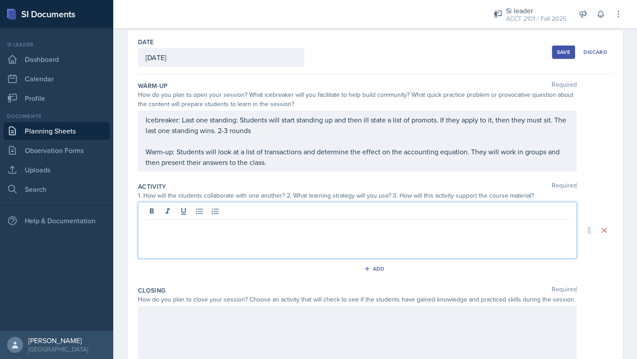
scroll to position [54, 0]
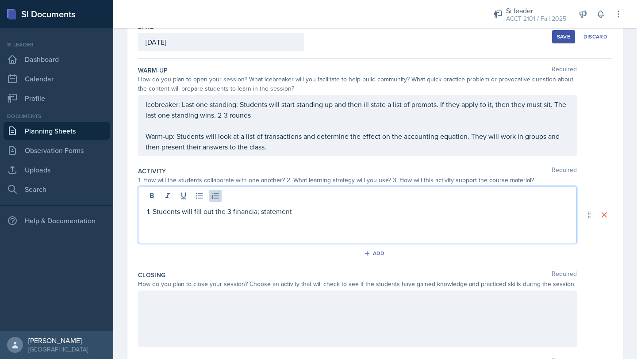
click at [253, 211] on p "Students will fill out the 3 financia; statement" at bounding box center [361, 211] width 417 height 11
click at [259, 211] on p "Students will fill out the 3 financia; statement" at bounding box center [361, 211] width 417 height 11
click at [310, 209] on p "Students will fill out the 3 financial statement" at bounding box center [361, 211] width 417 height 11
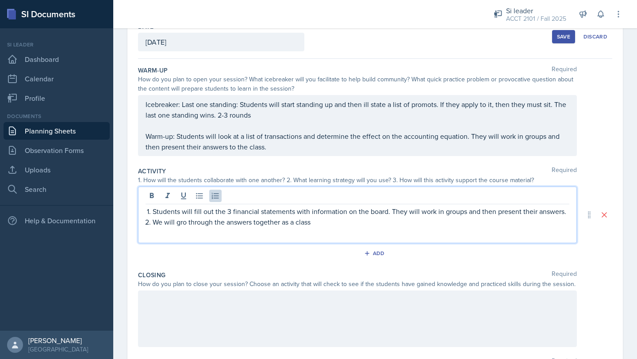
click at [181, 224] on p "We will gro through the answers together as a class" at bounding box center [361, 222] width 417 height 11
click at [310, 224] on p "We will go through the answers together as a class" at bounding box center [361, 222] width 417 height 11
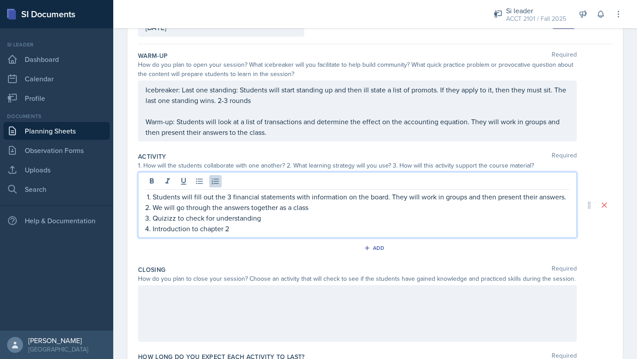
scroll to position [72, 0]
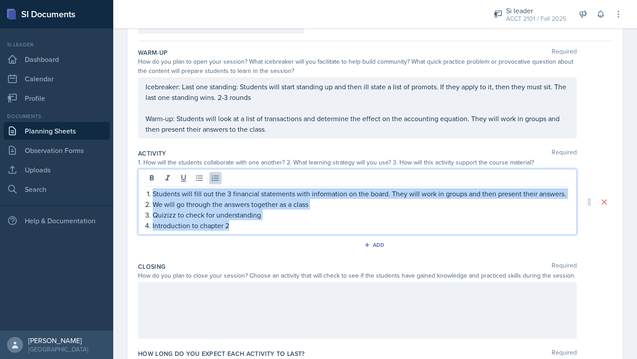
drag, startPoint x: 241, startPoint y: 228, endPoint x: 144, endPoint y: 185, distance: 106.4
click at [144, 185] on div "Students will fill out the 3 financial statements with information on the board…" at bounding box center [357, 202] width 439 height 66
copy ol "Students will fill out the 3 financial statements with information on the board…"
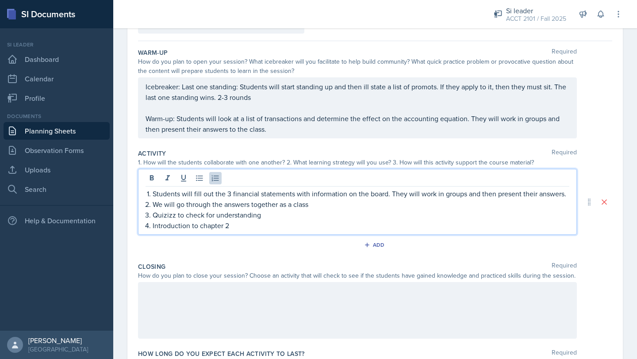
click at [241, 229] on p "Introduction to chapter 2" at bounding box center [361, 225] width 417 height 11
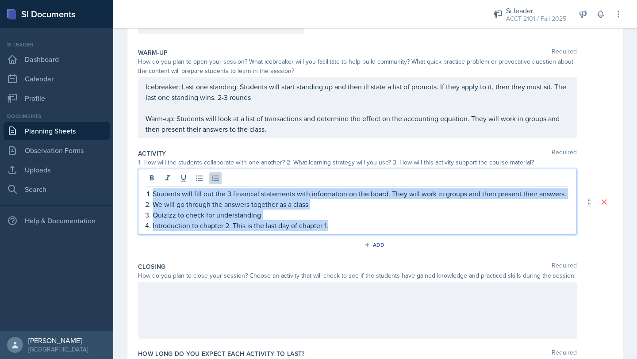
drag, startPoint x: 345, startPoint y: 226, endPoint x: 150, endPoint y: 194, distance: 197.7
click at [153, 194] on ol "Students will fill out the 3 financial statements with information on the board…" at bounding box center [361, 209] width 417 height 42
copy ol "Students will fill out the 3 financial statements with information on the board…"
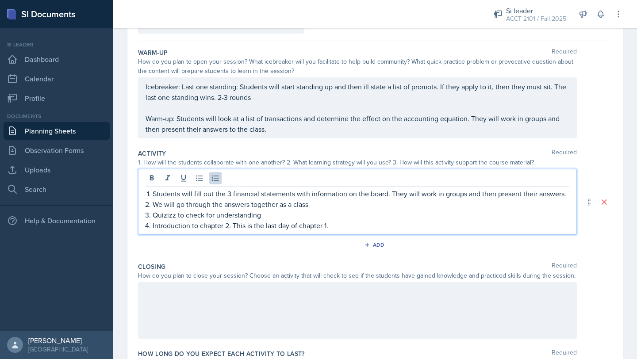
click at [271, 225] on p "Introduction to chapter 2. This is the last day of chapter 1." at bounding box center [361, 225] width 417 height 11
click at [267, 213] on p "Quizizz to check for understanding" at bounding box center [361, 215] width 417 height 11
click at [236, 224] on p "Introduction to chapter 2. This is the last day of chapter 1." at bounding box center [361, 225] width 417 height 11
click at [310, 227] on p "Introduction to chapter 2 since this is the last day of chapter 1." at bounding box center [361, 225] width 417 height 11
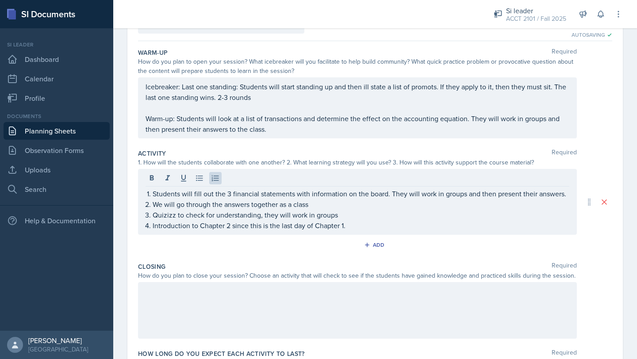
click at [188, 303] on div at bounding box center [357, 310] width 439 height 57
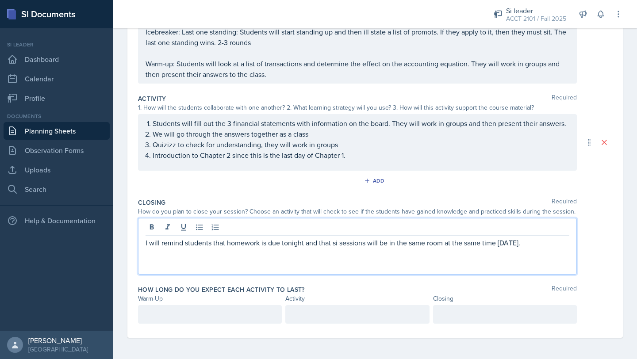
click at [229, 308] on div at bounding box center [210, 314] width 144 height 19
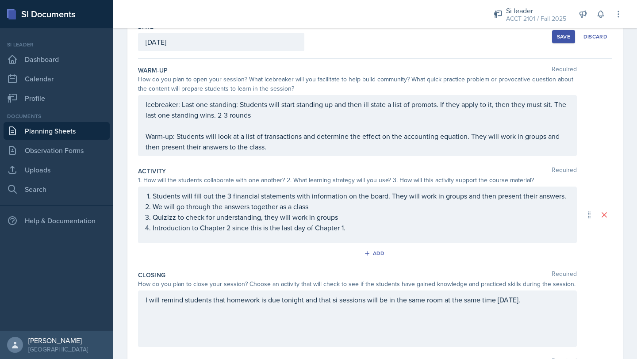
scroll to position [142, 0]
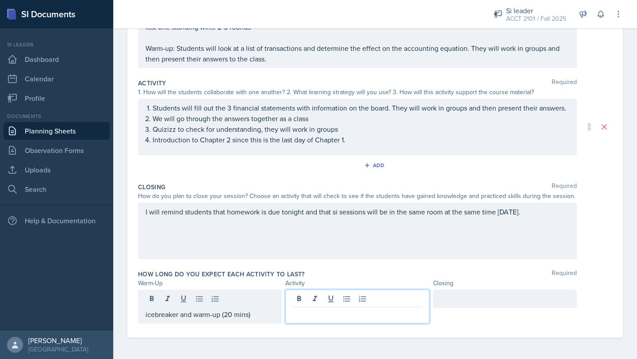
click at [304, 299] on div at bounding box center [357, 307] width 144 height 34
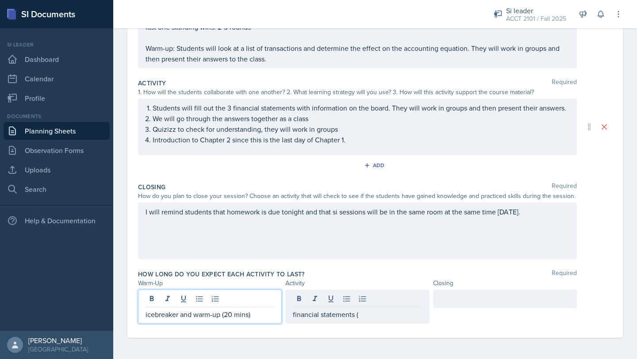
click at [233, 300] on div "icebreaker and warm-up (20 mins)" at bounding box center [210, 307] width 144 height 34
click at [231, 312] on p "icebreaker and warm-up (20 mins)" at bounding box center [210, 314] width 129 height 11
click at [310, 301] on div "financial statements (" at bounding box center [357, 299] width 144 height 19
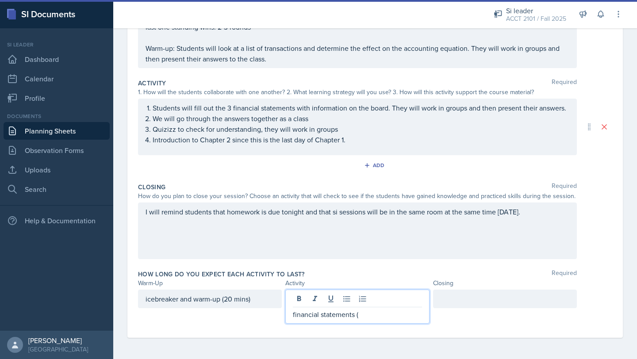
click at [310, 313] on p "financial statements (" at bounding box center [357, 314] width 129 height 11
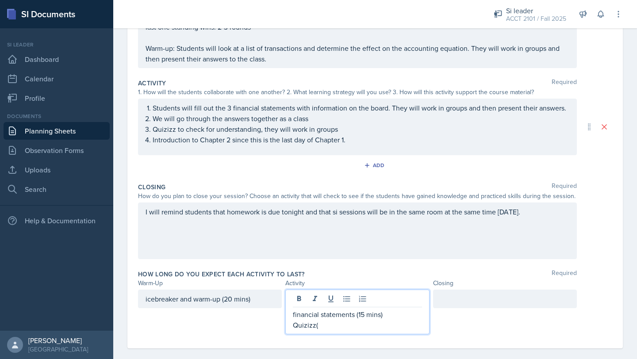
click at [310, 323] on p "Quizizz(" at bounding box center [357, 325] width 129 height 11
click at [310, 314] on p "financial statements (15 mins)" at bounding box center [357, 314] width 129 height 11
click at [233, 300] on div "icebreaker and warm-up (20 mins)" at bounding box center [210, 299] width 144 height 19
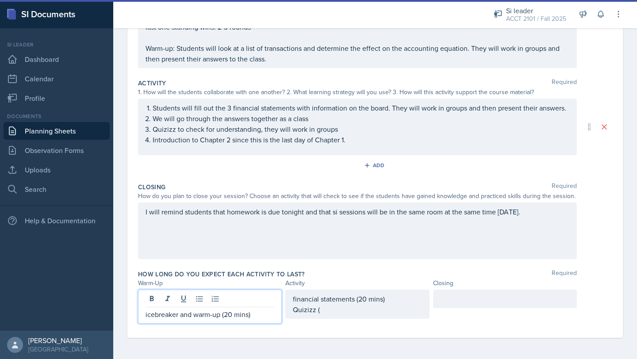
click at [230, 314] on p "icebreaker and warm-up (20 mins)" at bounding box center [210, 314] width 129 height 11
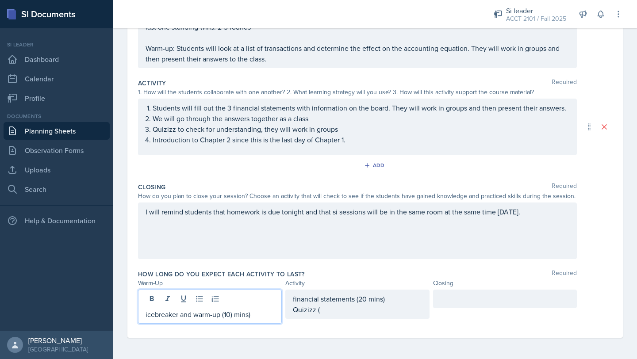
click at [310, 313] on div "financial statements (20 mins) [PERSON_NAME] (" at bounding box center [357, 304] width 129 height 21
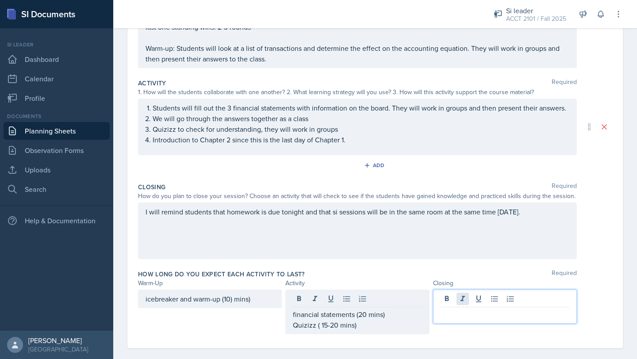
click at [310, 300] on div at bounding box center [505, 307] width 144 height 34
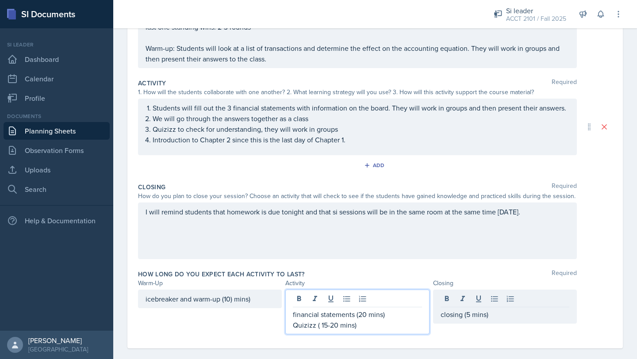
click at [310, 311] on div "financial statements (20 mins) [PERSON_NAME] ( 15-20 mins)" at bounding box center [357, 319] width 129 height 21
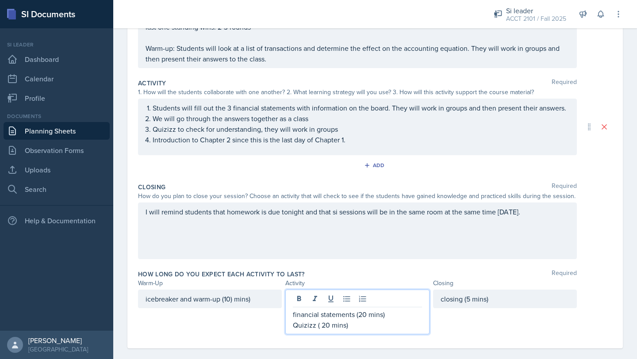
scroll to position [0, 0]
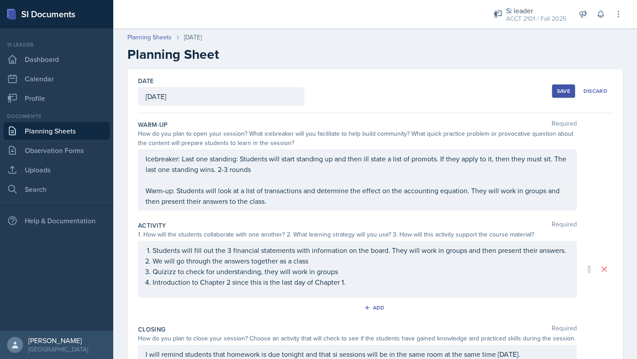
click at [310, 80] on div "Date [DATE] [DATE] 27 28 29 30 31 1 2 3 4 5 6 7 8 9 10 11 12 13 14 15 16 17 18 …" at bounding box center [375, 91] width 474 height 44
click at [310, 89] on div "Save" at bounding box center [563, 91] width 13 height 7
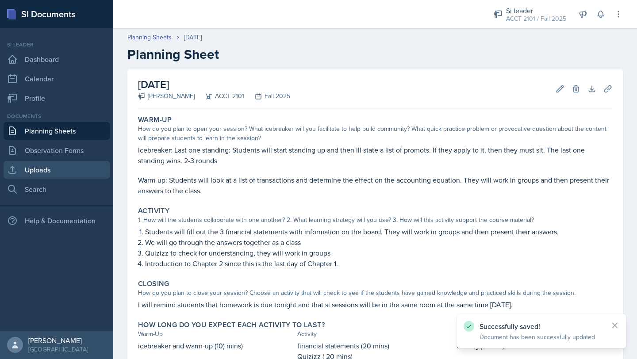
click at [43, 167] on link "Uploads" at bounding box center [57, 170] width 106 height 18
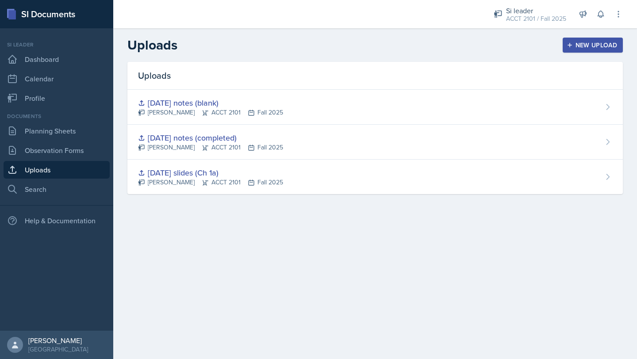
click at [310, 40] on button "New Upload" at bounding box center [593, 45] width 61 height 15
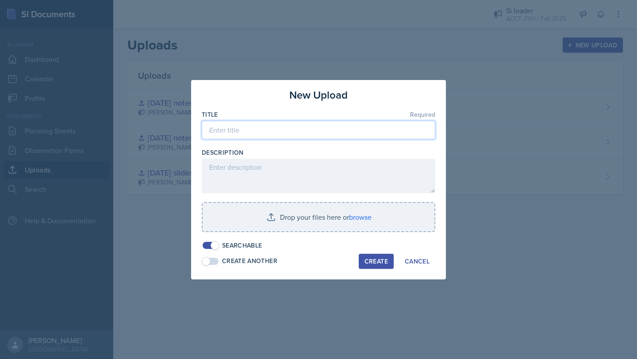
click at [276, 124] on input at bounding box center [319, 130] width 234 height 19
type input "[DATE] slides"
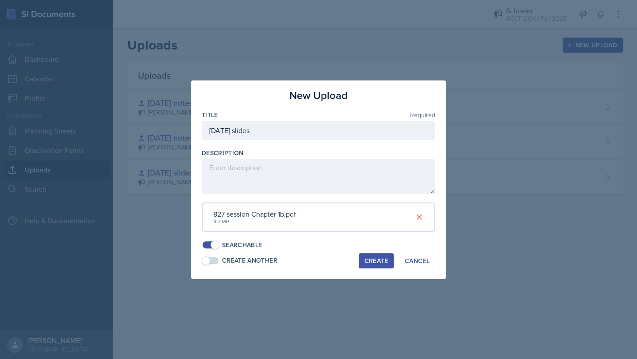
click at [310, 262] on div "Create" at bounding box center [375, 260] width 23 height 7
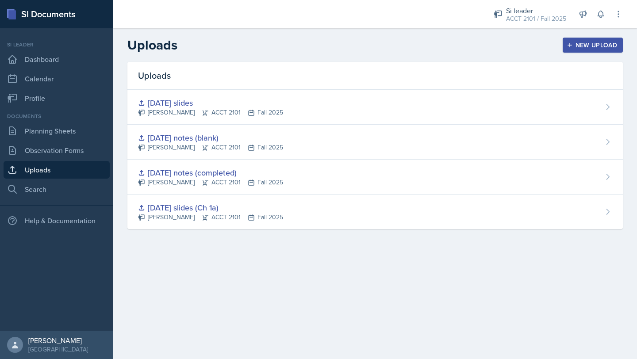
click at [310, 49] on div "New Upload" at bounding box center [592, 45] width 49 height 7
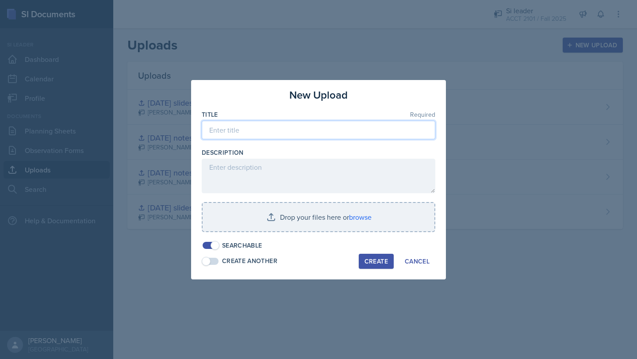
click at [282, 132] on input at bounding box center [319, 130] width 234 height 19
type input "[DATE] chapter 1b notes (completed)"
click at [310, 260] on div "Create" at bounding box center [375, 261] width 23 height 7
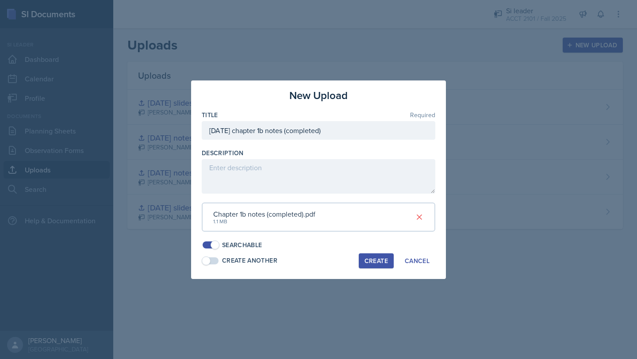
click at [310, 264] on div "Create" at bounding box center [375, 260] width 23 height 7
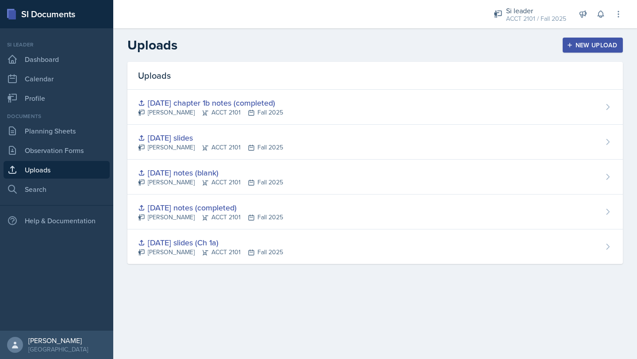
click at [310, 43] on div "New Upload" at bounding box center [592, 45] width 49 height 7
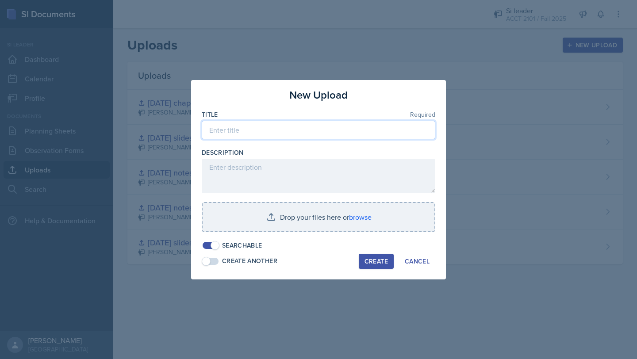
click at [260, 133] on input at bounding box center [319, 130] width 234 height 19
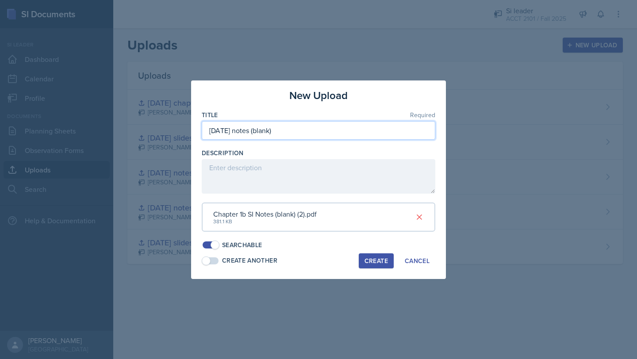
click at [235, 130] on input "[DATE] notes (blank)" at bounding box center [319, 130] width 234 height 19
click at [253, 132] on input "[DATE] Chaptee 1b notes (blank)" at bounding box center [319, 130] width 234 height 19
type input "[DATE] Chapter 1b notes (blank)"
click at [310, 258] on div "Create" at bounding box center [375, 260] width 23 height 7
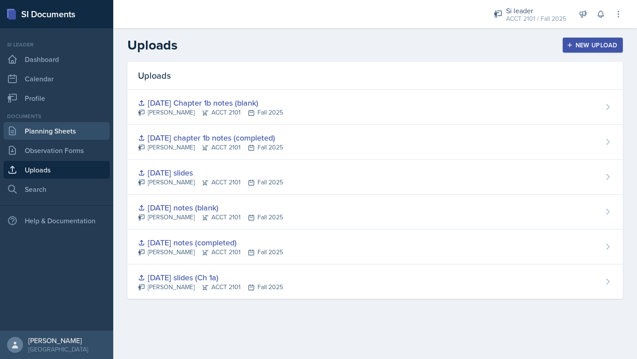
click at [58, 137] on link "Planning Sheets" at bounding box center [57, 131] width 106 height 18
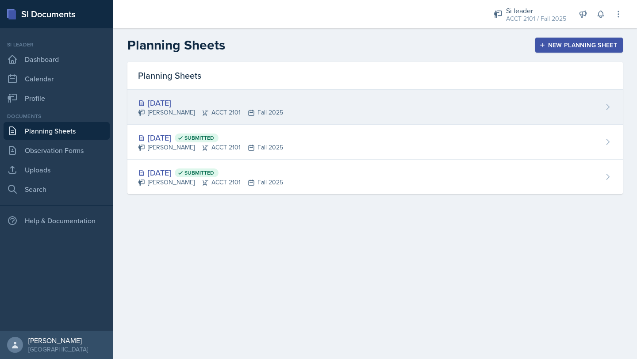
click at [288, 102] on div "[DATE] [PERSON_NAME] ACCT 2101 Fall 2025" at bounding box center [374, 107] width 495 height 35
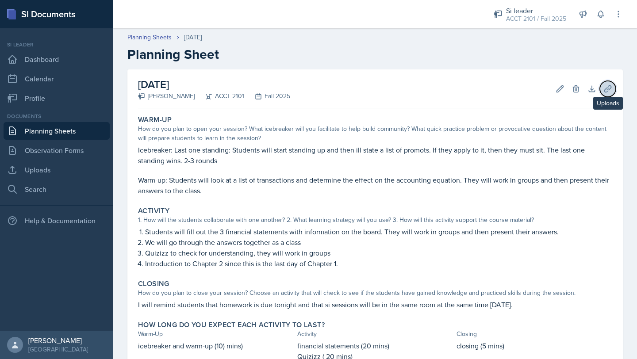
click at [310, 83] on button "Uploads" at bounding box center [608, 89] width 16 height 16
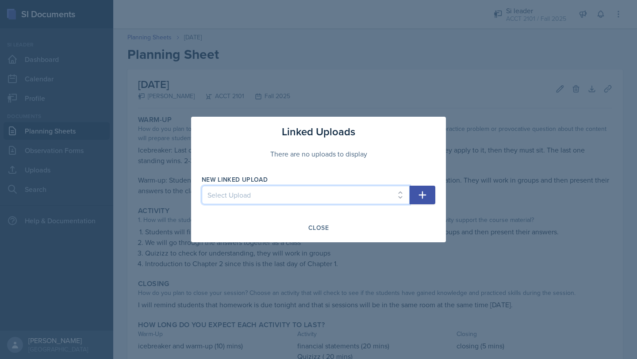
click at [310, 199] on select "Select Upload [DATE] slides (Ch 1a) [DATE] notes (completed) [DATE] notes (blan…" at bounding box center [306, 195] width 208 height 19
select select "5b8b9608-8bd1-4ab1-a730-dcc6b85cfcc5"
click at [310, 195] on icon "button" at bounding box center [423, 196] width 8 height 8
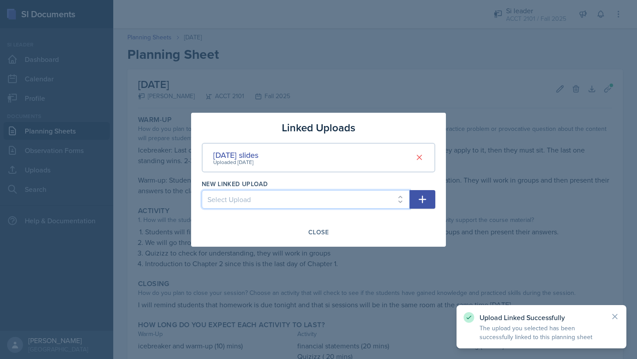
click at [310, 201] on select "Select Upload [DATE] slides (Ch 1a) [DATE] notes (completed) [DATE] notes (blan…" at bounding box center [306, 199] width 208 height 19
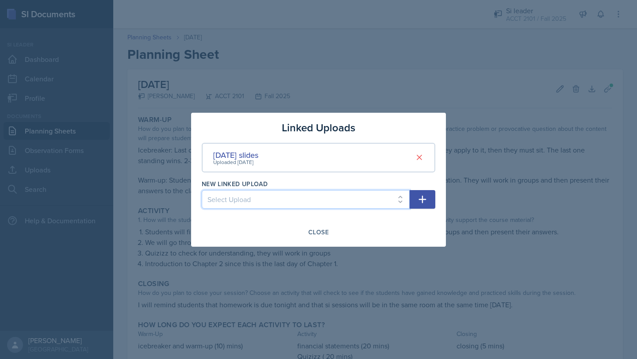
select select "332e6861-5bea-4b8e-8e21-5ff6b93fa5a4"
click at [310, 199] on icon "button" at bounding box center [423, 200] width 8 height 8
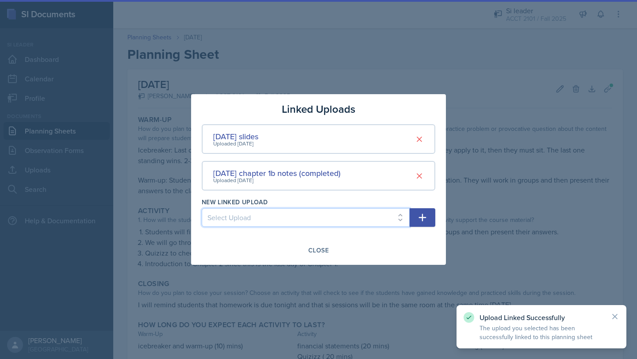
click at [310, 223] on select "Select Upload [DATE] slides (Ch 1a) [DATE] notes (completed) [DATE] notes (blan…" at bounding box center [306, 217] width 208 height 19
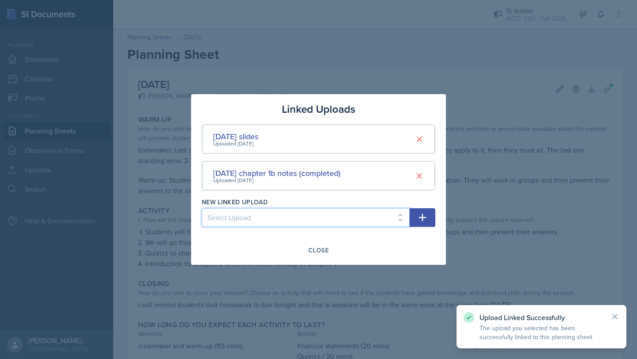
select select "d1c2ff22-3b98-4a8d-ae13-88fa706e349e"
click at [310, 214] on icon "button" at bounding box center [422, 217] width 11 height 11
select select
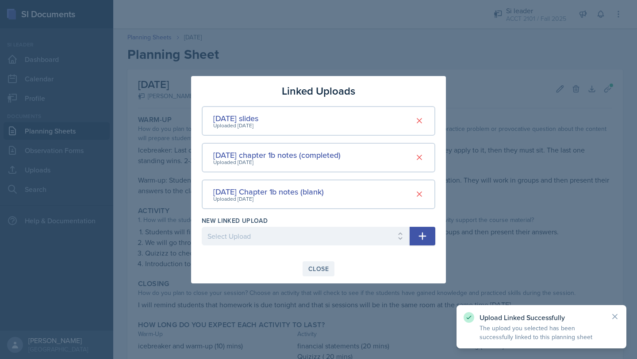
click at [310, 275] on button "Close" at bounding box center [319, 268] width 32 height 15
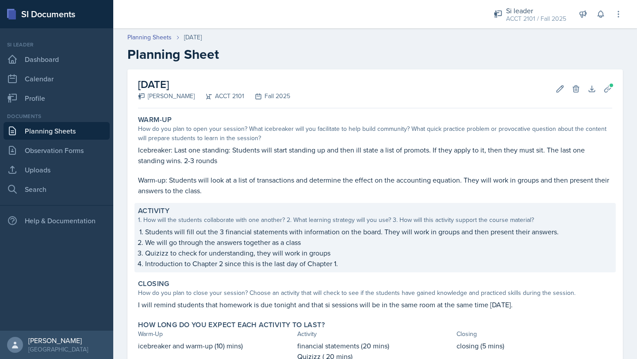
scroll to position [64, 0]
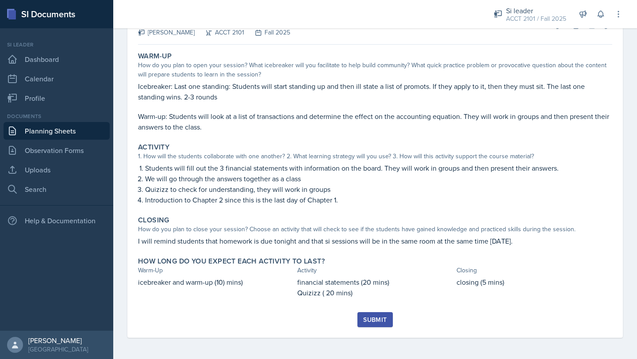
click at [310, 323] on div "Submit" at bounding box center [374, 319] width 23 height 7
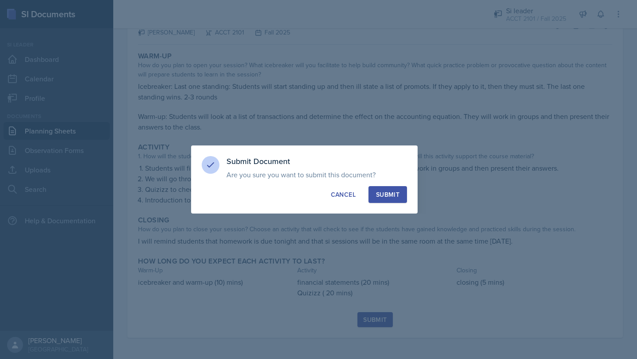
click at [310, 195] on div "Submit" at bounding box center [387, 194] width 23 height 9
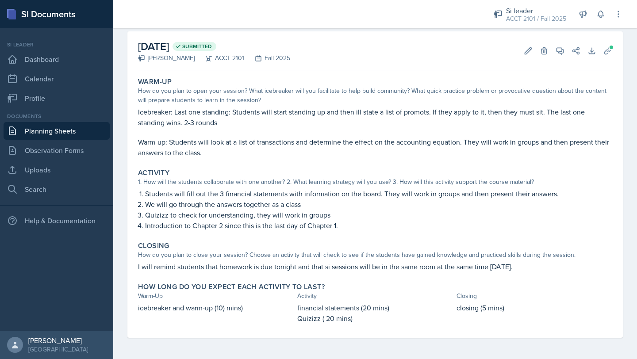
click at [69, 132] on link "Planning Sheets" at bounding box center [57, 131] width 106 height 18
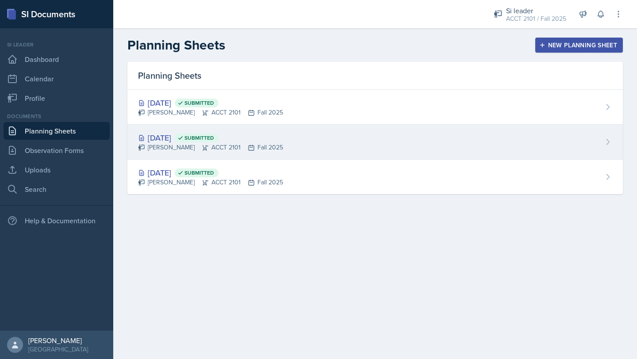
click at [307, 148] on div "[DATE] Submitted [PERSON_NAME] ACCT 2101 Fall 2025" at bounding box center [374, 142] width 495 height 35
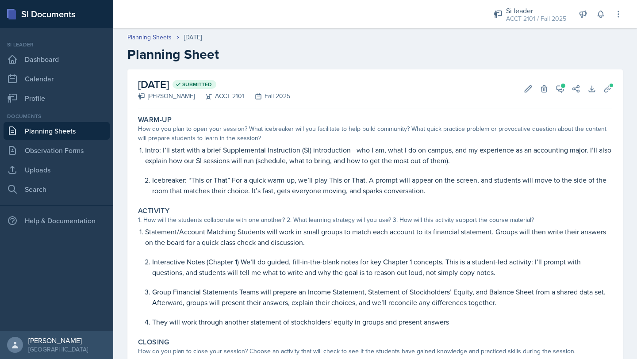
click at [310, 280] on p at bounding box center [382, 282] width 460 height 9
click at [310, 86] on span at bounding box center [563, 86] width 4 height 4
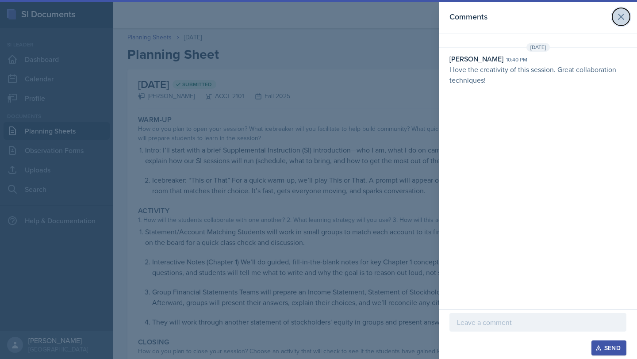
click at [310, 20] on icon at bounding box center [621, 17] width 11 height 11
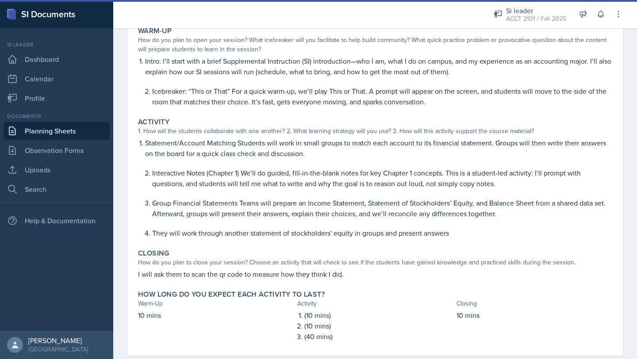
scroll to position [107, 0]
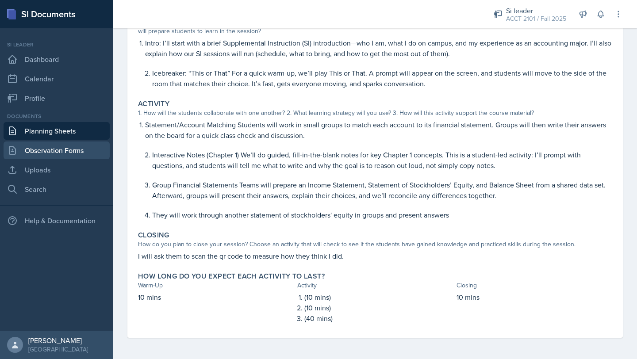
click at [54, 149] on link "Observation Forms" at bounding box center [57, 151] width 106 height 18
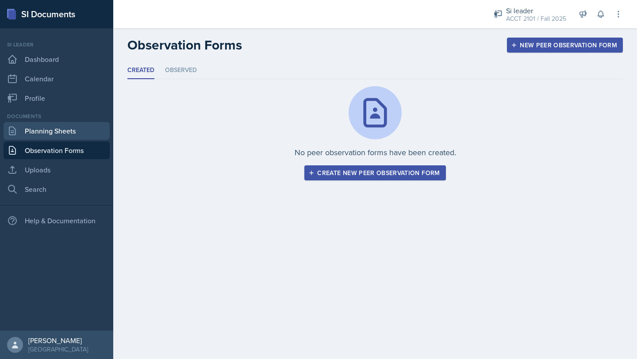
click at [66, 133] on link "Planning Sheets" at bounding box center [57, 131] width 106 height 18
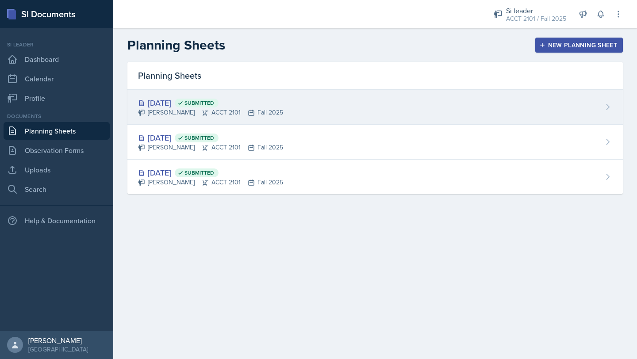
click at [310, 109] on div "[DATE] Submitted [PERSON_NAME] ACCT 2101 Fall 2025" at bounding box center [374, 107] width 495 height 35
